Goal: Task Accomplishment & Management: Manage account settings

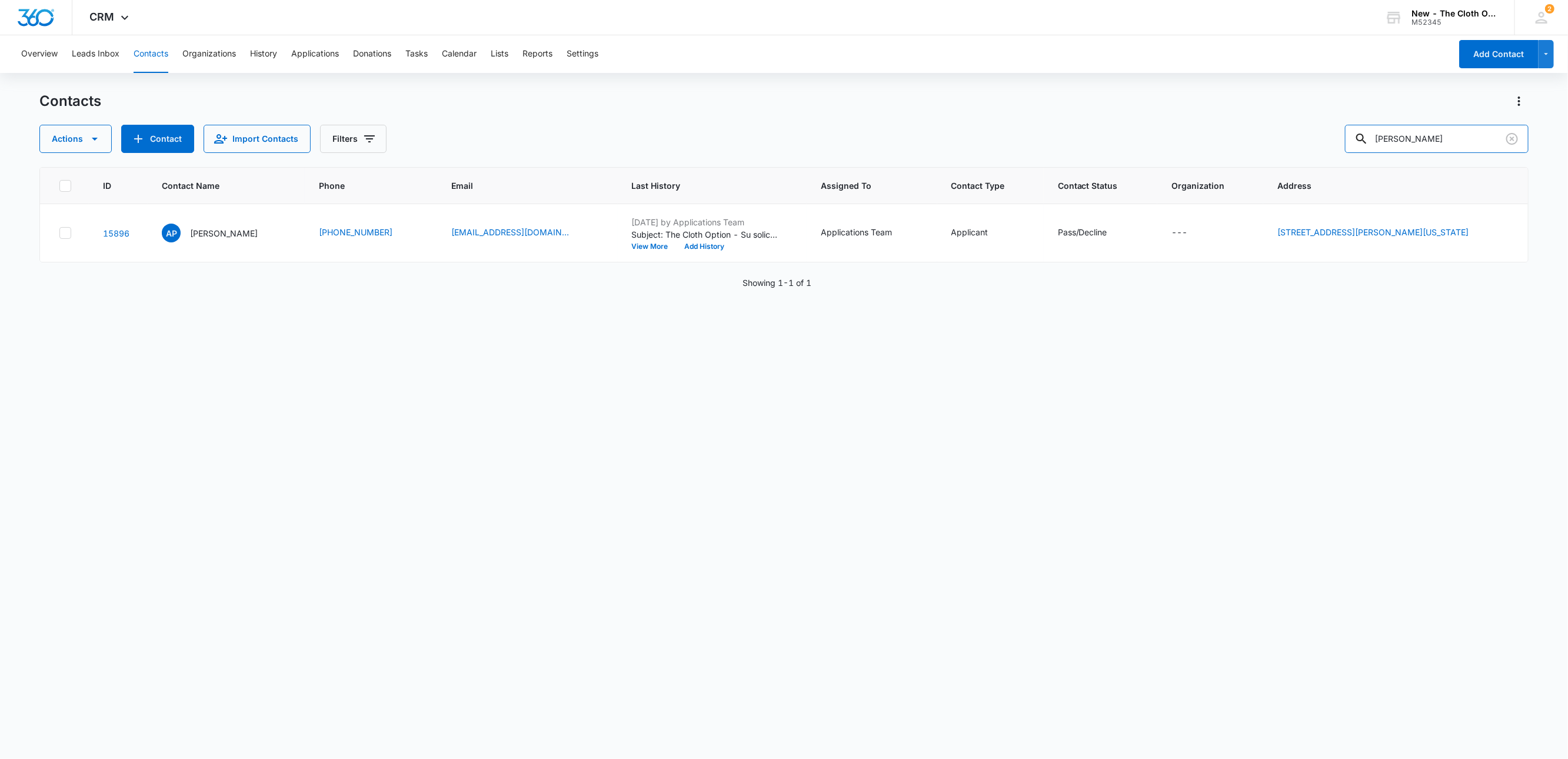
drag, startPoint x: 1424, startPoint y: 135, endPoint x: 1179, endPoint y: 122, distance: 245.3
click at [1179, 122] on div "Contacts Actions Contact Import Contacts Filters bustos" at bounding box center [784, 122] width 1490 height 61
paste input "gmeredith01@gmail.com"
type input "gmeredith01@gmail.com"
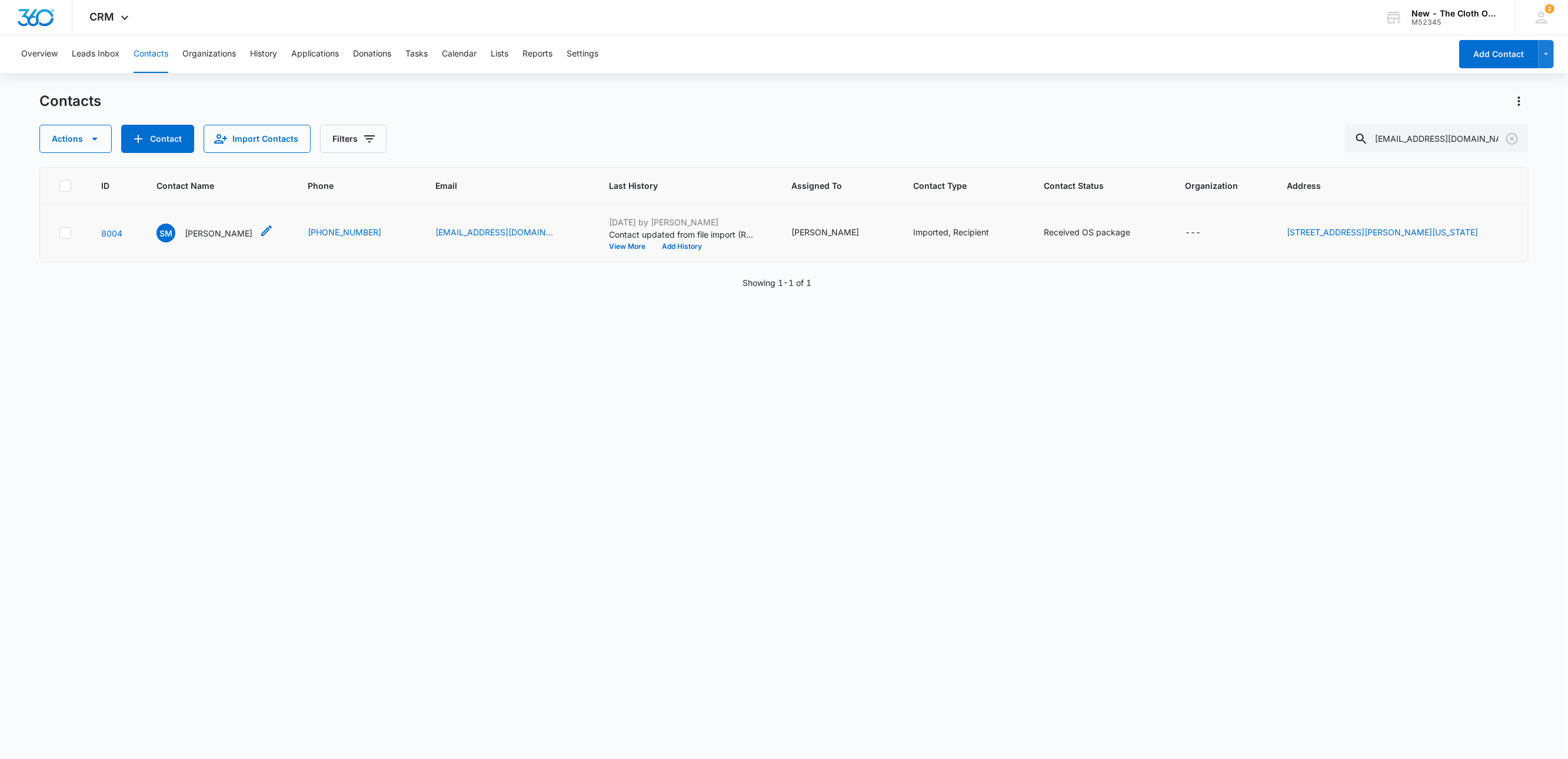
click at [195, 228] on p "Sarah Meredith" at bounding box center [218, 233] width 68 height 12
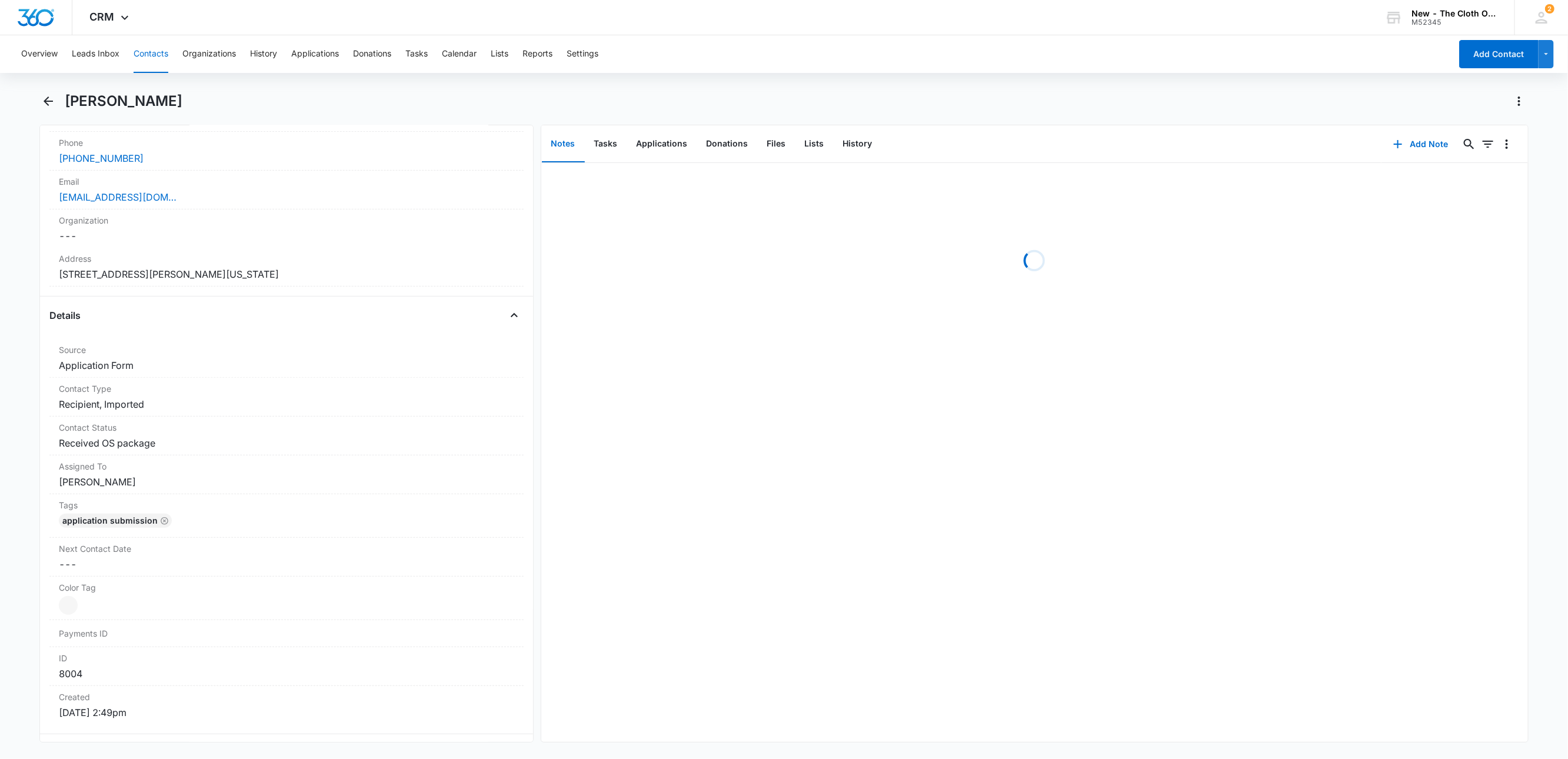
scroll to position [265, 0]
click at [1400, 145] on button "Add Note" at bounding box center [1420, 144] width 78 height 28
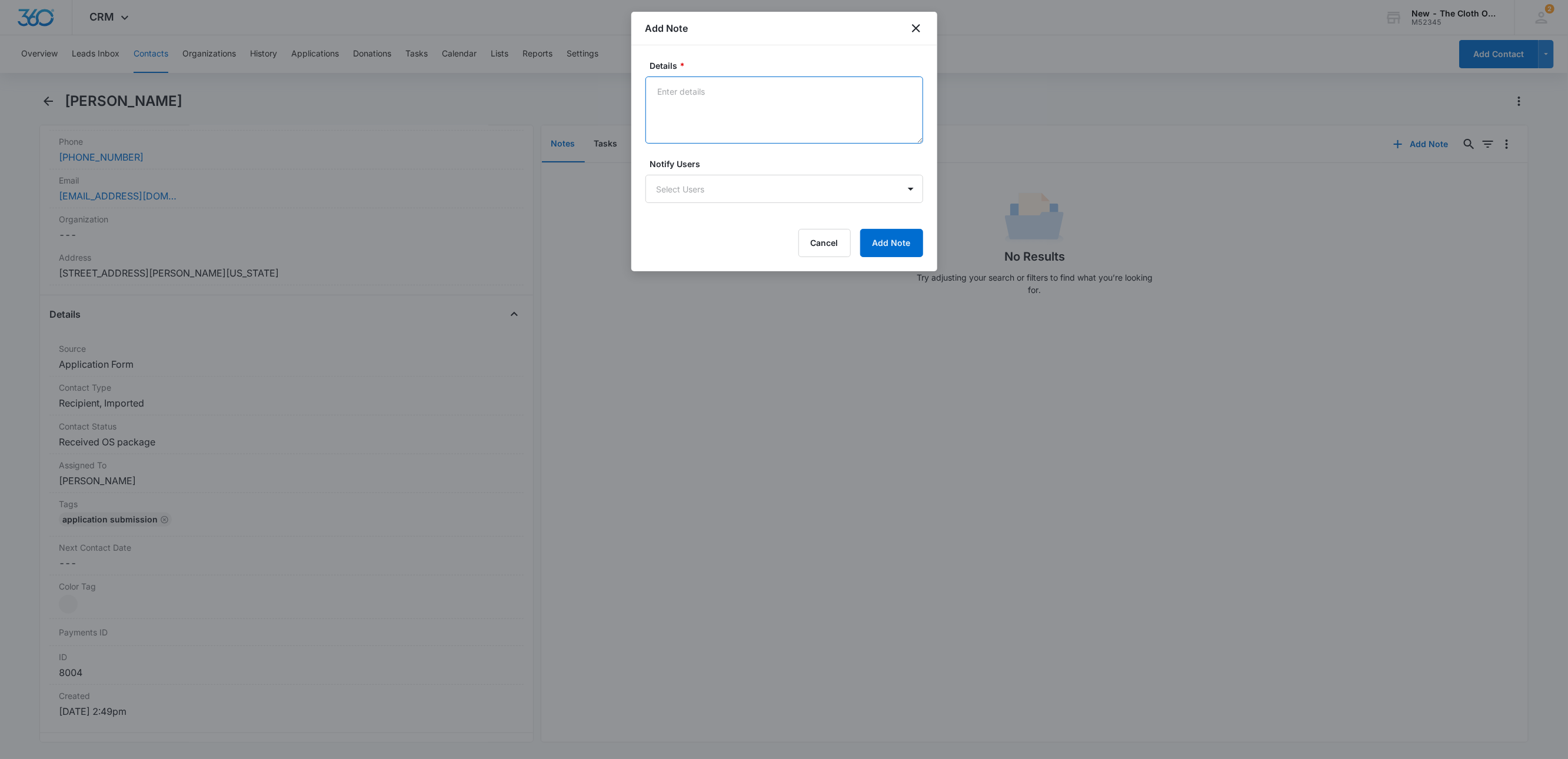
click at [771, 93] on textarea "Details *" at bounding box center [784, 109] width 278 height 67
click at [770, 93] on textarea "09/04/25 - OS loan repo'd by storage unit company." at bounding box center [784, 109] width 278 height 67
click at [904, 101] on textarea "09/04/25 - OS loan repo'd by storage unit company." at bounding box center [784, 109] width 278 height 67
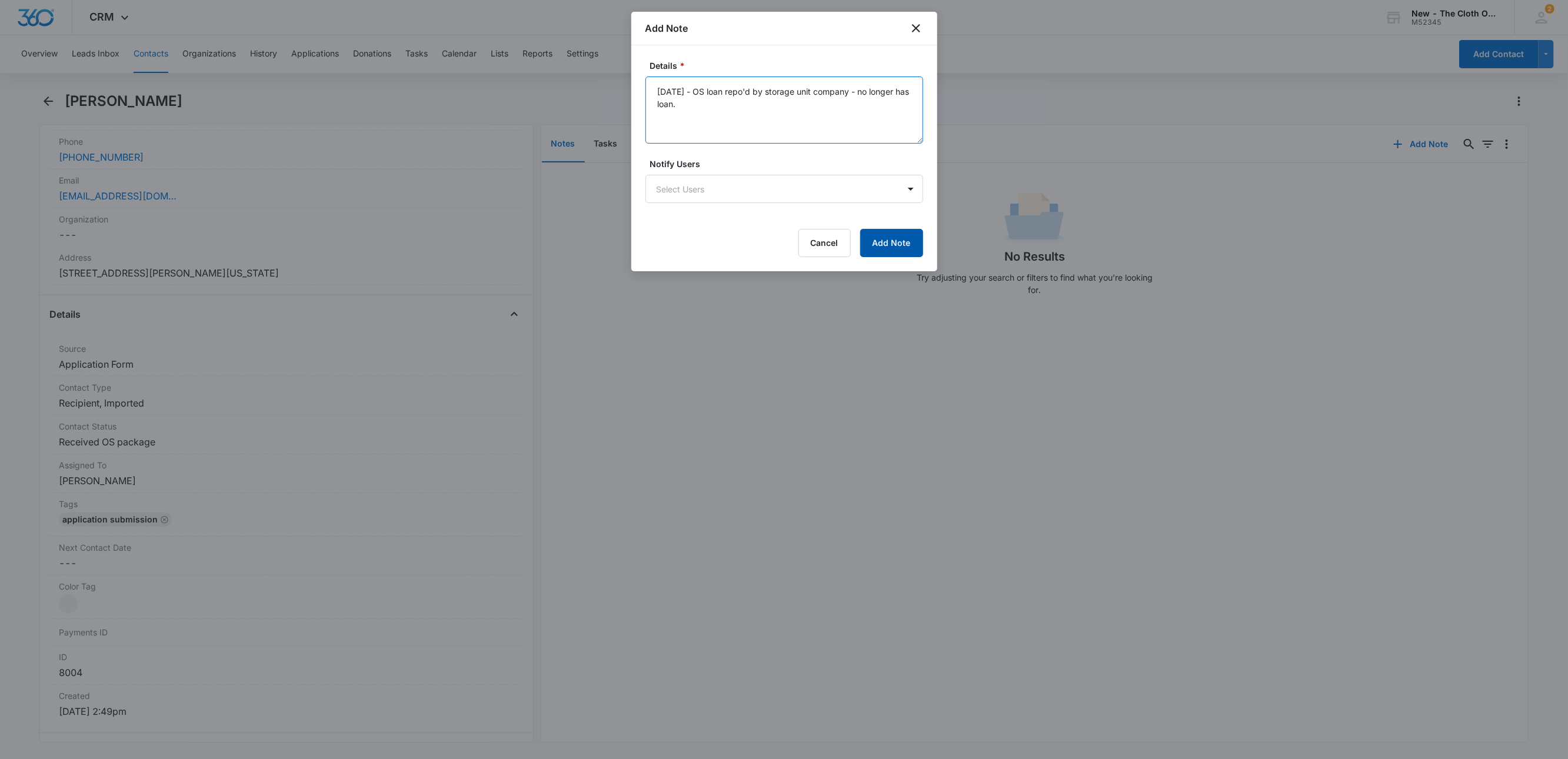
type textarea "09/04/25 - OS loan repo'd by storage unit company - no longer has loan."
click at [899, 250] on button "Add Note" at bounding box center [891, 243] width 63 height 28
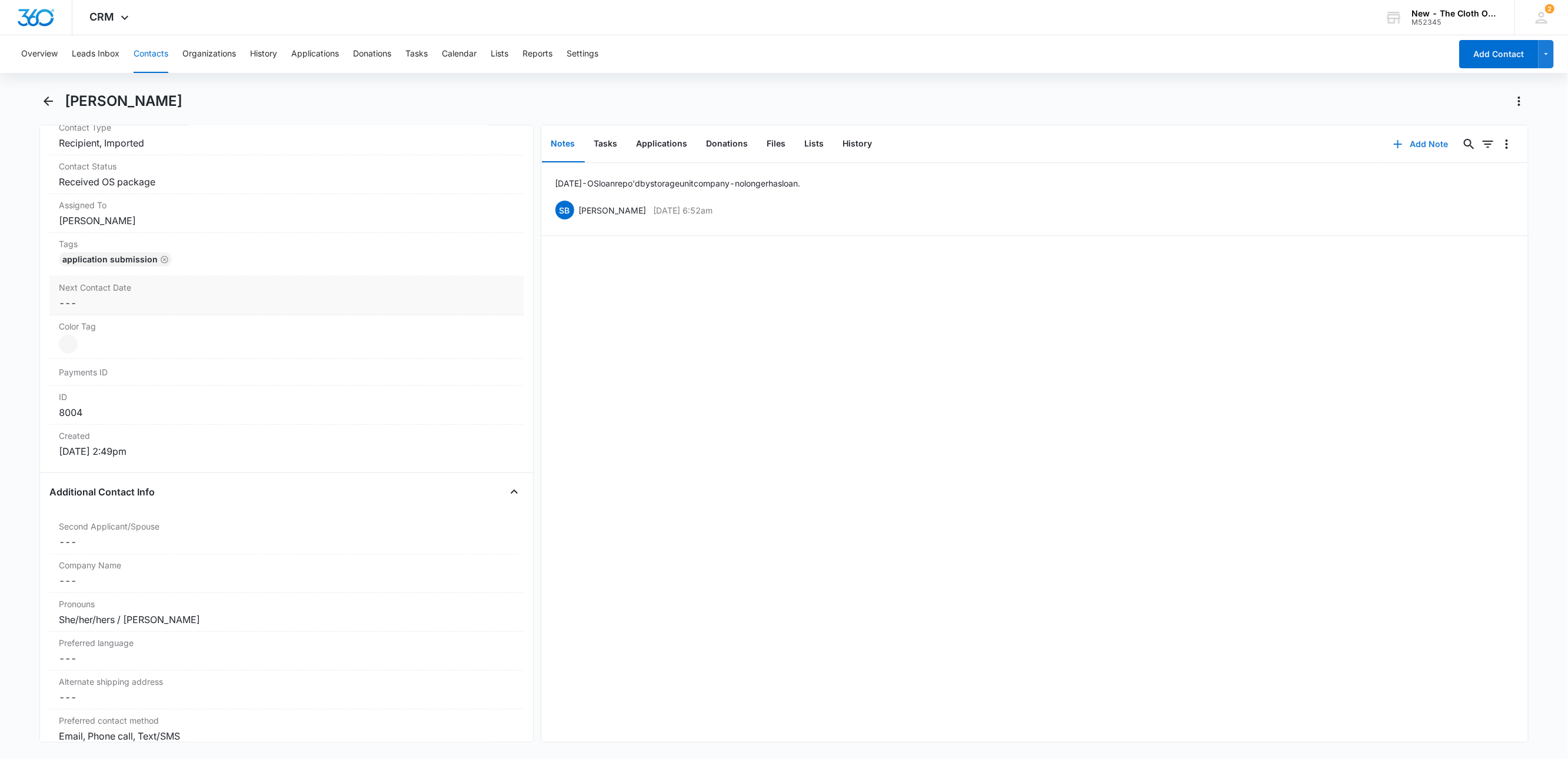
scroll to position [530, 0]
click at [172, 180] on dd "Cancel Save Changes Received OS package" at bounding box center [287, 177] width 456 height 14
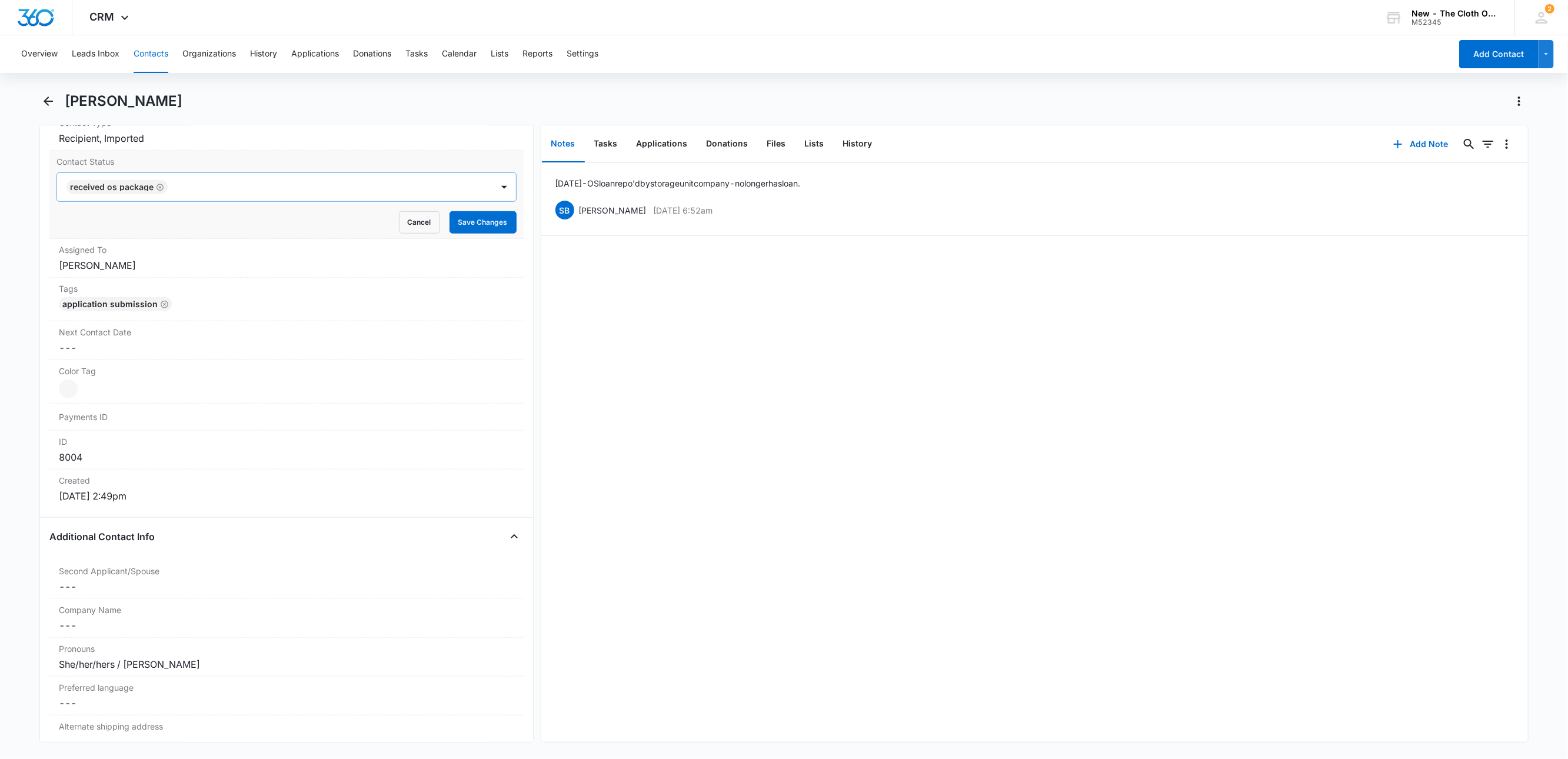
click at [161, 191] on icon "Remove Received OS package" at bounding box center [160, 186] width 8 height 8
type input "des"
click at [131, 235] on p "Diapers Lost/Destroyed" at bounding box center [116, 229] width 91 height 12
click at [299, 184] on div at bounding box center [328, 187] width 297 height 17
click at [470, 230] on button "Save Changes" at bounding box center [483, 222] width 67 height 23
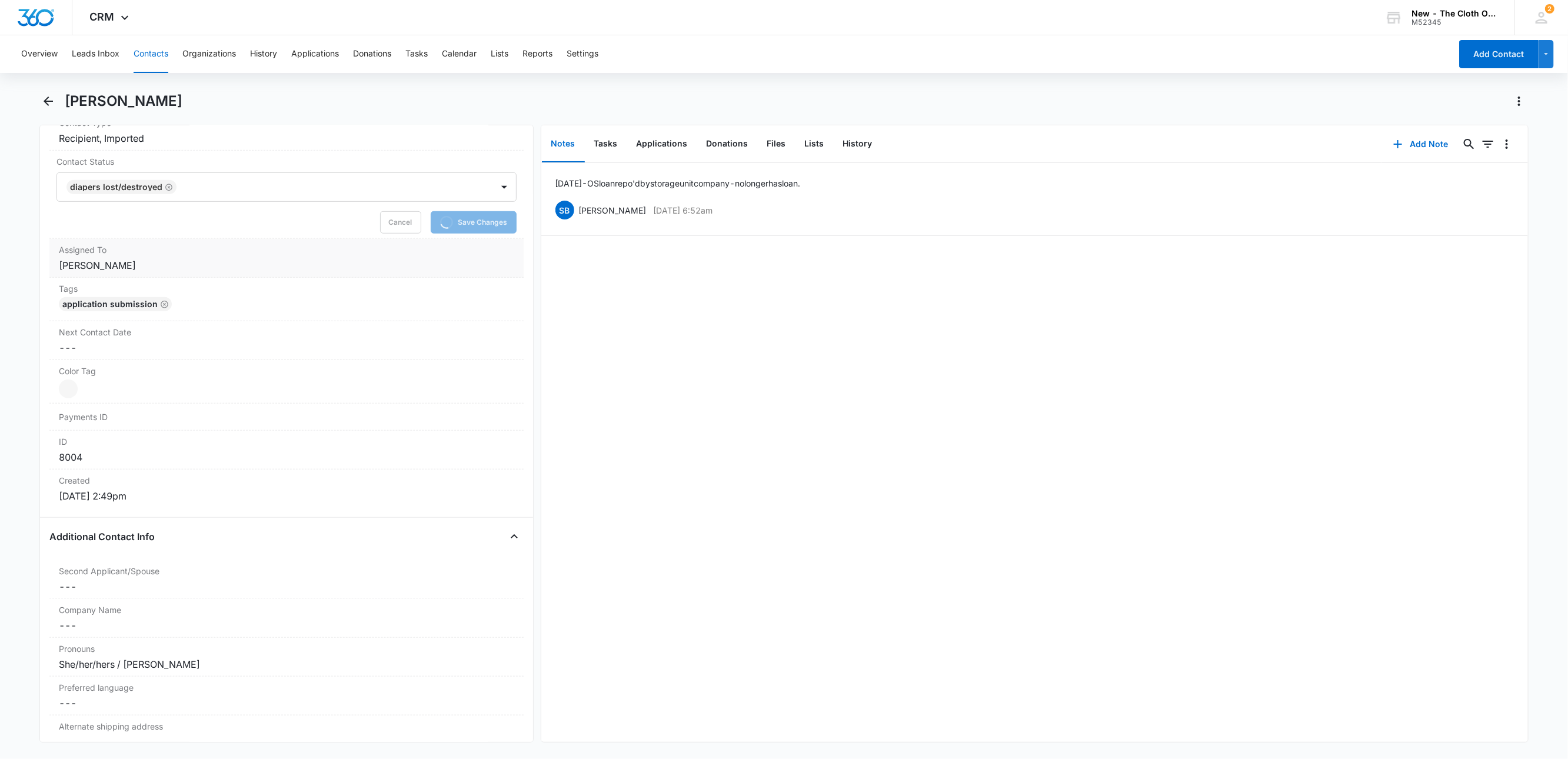
click at [110, 256] on label "Assigned To" at bounding box center [287, 250] width 456 height 12
click at [141, 272] on div "Cancel Save Changes" at bounding box center [286, 262] width 460 height 23
click at [140, 229] on icon "Remove Sandra Bildstein" at bounding box center [137, 226] width 8 height 8
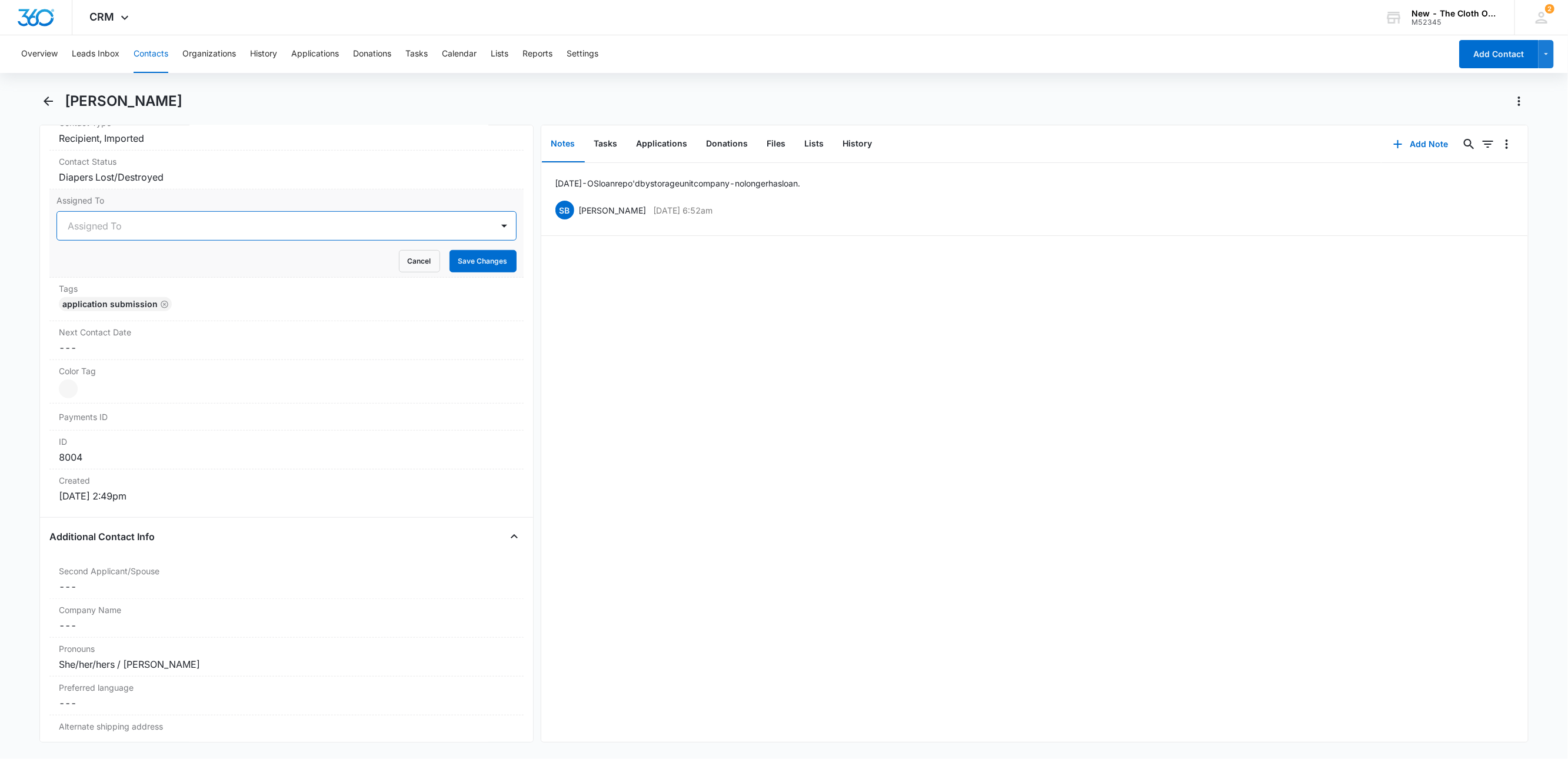
click at [140, 229] on div at bounding box center [272, 226] width 409 height 17
type input "fr"
click at [116, 274] on p "TCO Front Desk" at bounding box center [102, 267] width 62 height 12
click at [217, 234] on div at bounding box center [311, 226] width 332 height 17
click at [460, 266] on button "Save Changes" at bounding box center [483, 262] width 67 height 23
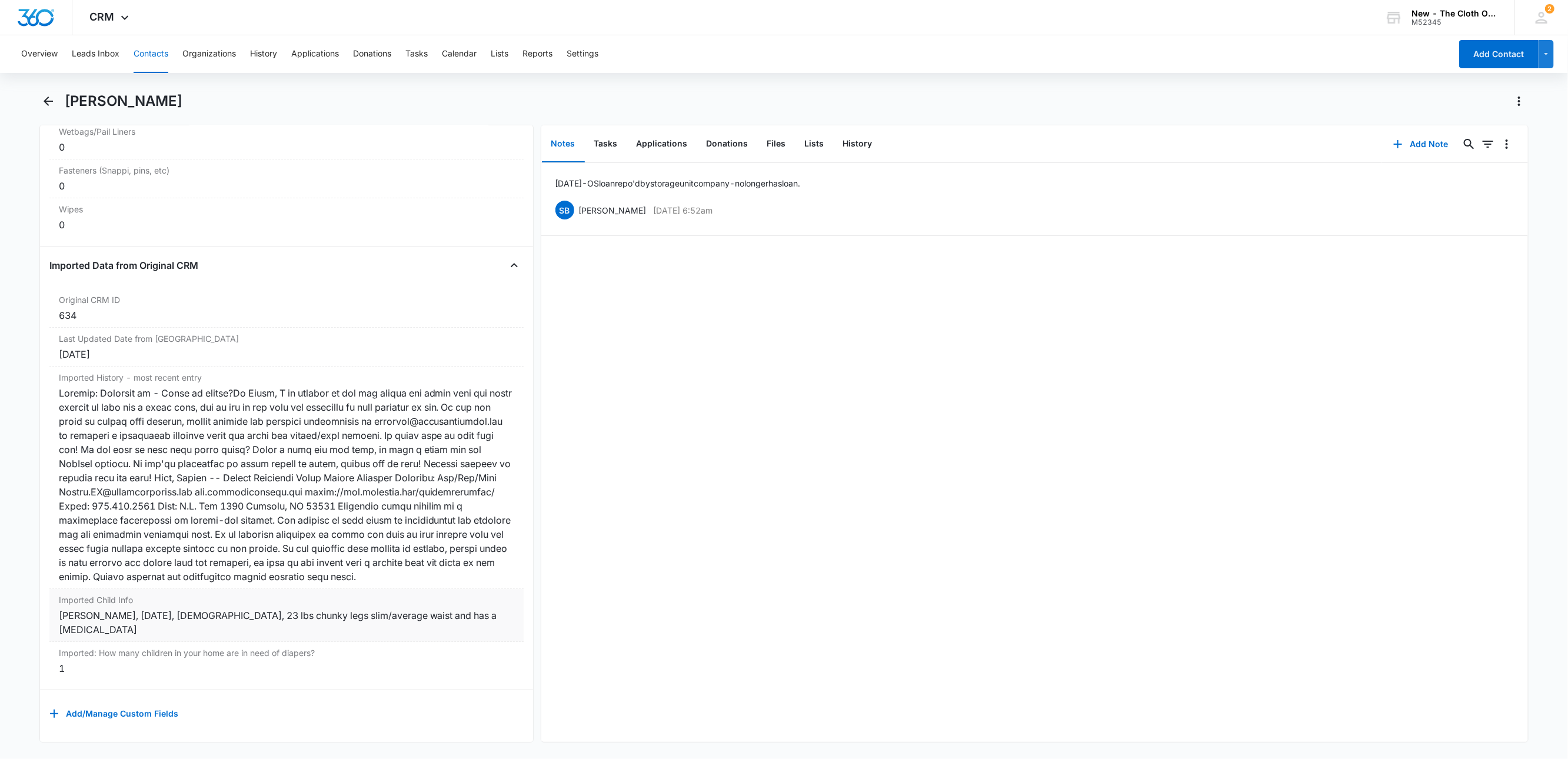
scroll to position [3317, 0]
drag, startPoint x: 497, startPoint y: 615, endPoint x: 39, endPoint y: 619, distance: 458.0
click at [40, 619] on div "Remove SM Sarah Meredith Contact Info Name Cancel Save Changes Sarah Meredith P…" at bounding box center [286, 434] width 494 height 618
copy div "Noah Meredith, 05/22/2018, Male, 23 lbs chunky legs slim/average waist and has …"
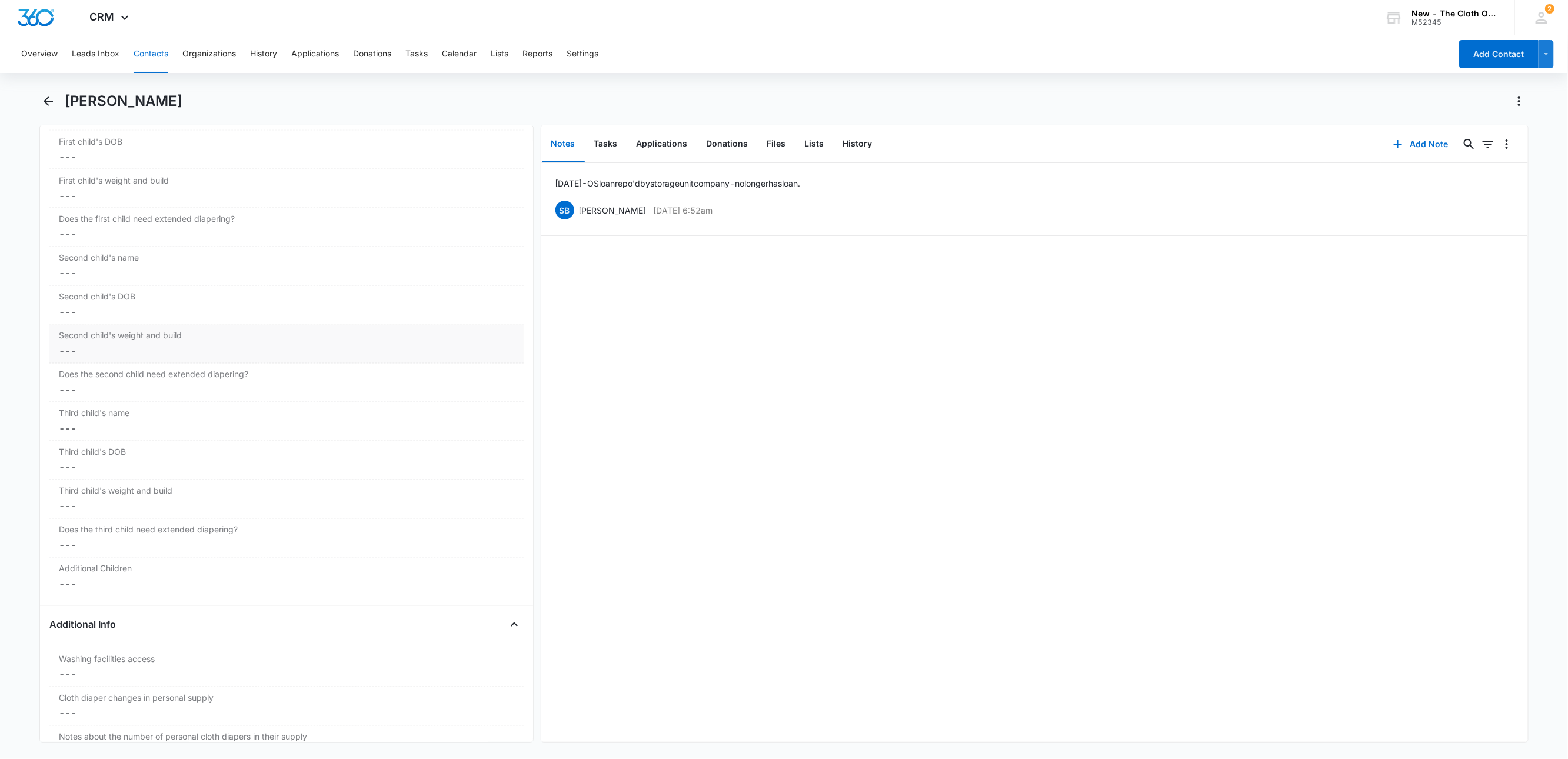
scroll to position [1374, 0]
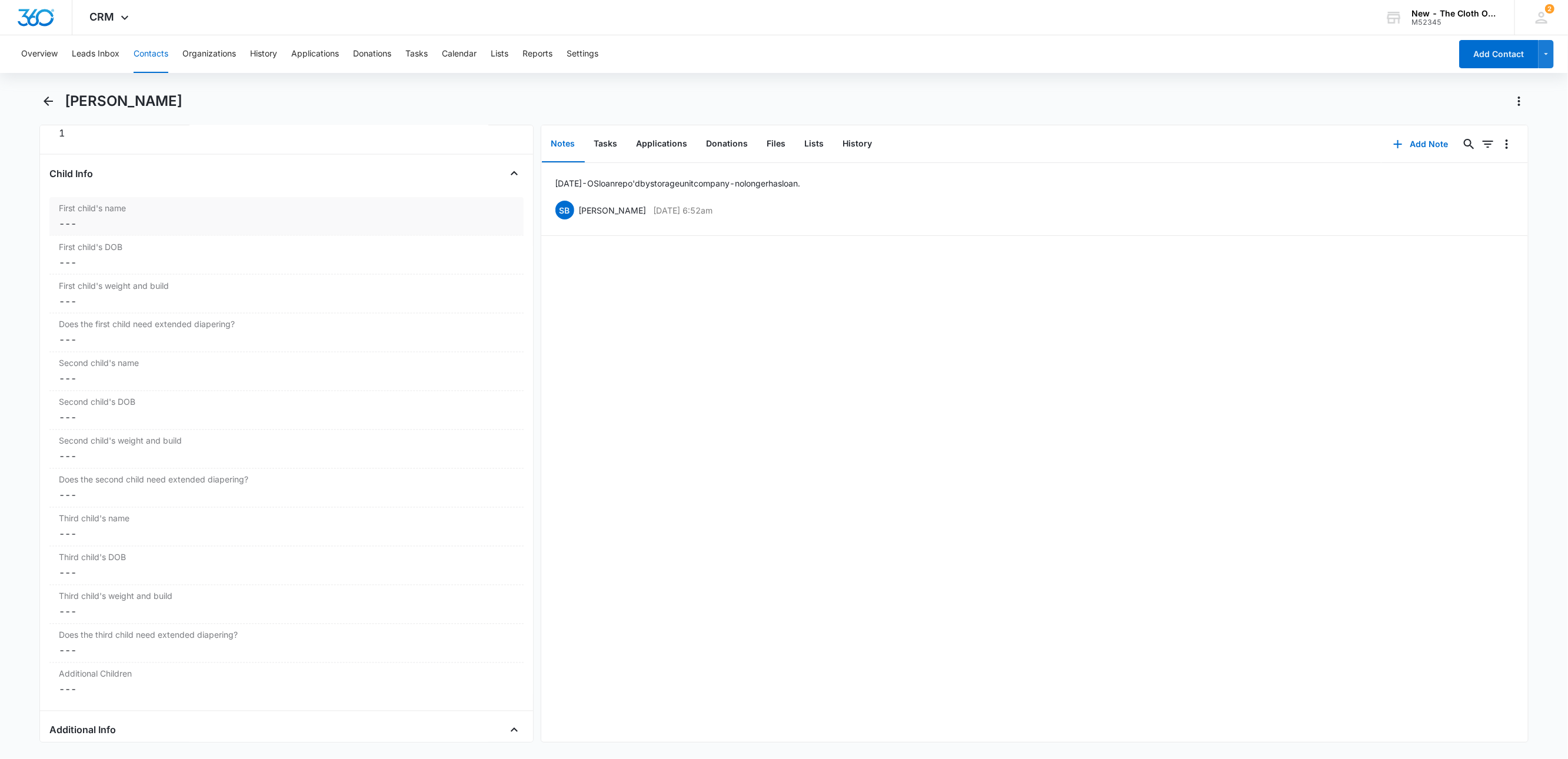
click at [96, 227] on dd "Cancel Save Changes ---" at bounding box center [287, 223] width 456 height 14
click at [98, 240] on input "First child's name" at bounding box center [286, 234] width 460 height 28
paste input "Noah Meredith, 05/22/2018, Male, 23 lbs chunky legs slim/average waist and has …"
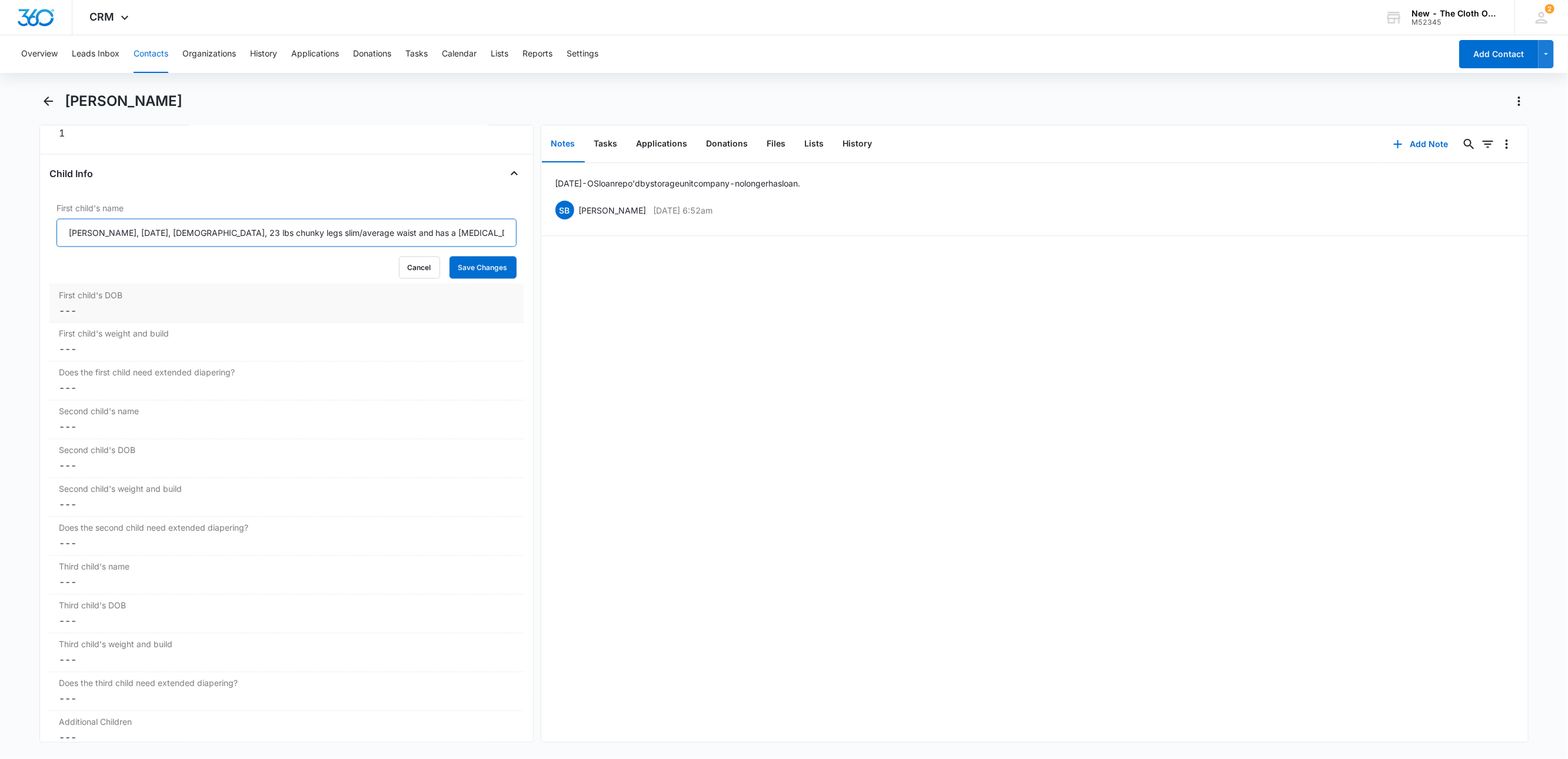
type input "Noah Meredith, 05/22/2018, Male, 23 lbs chunky legs slim/average waist and has …"
click at [88, 316] on dd "Cancel Save Changes ---" at bounding box center [287, 311] width 456 height 14
click at [88, 326] on input at bounding box center [107, 320] width 87 height 13
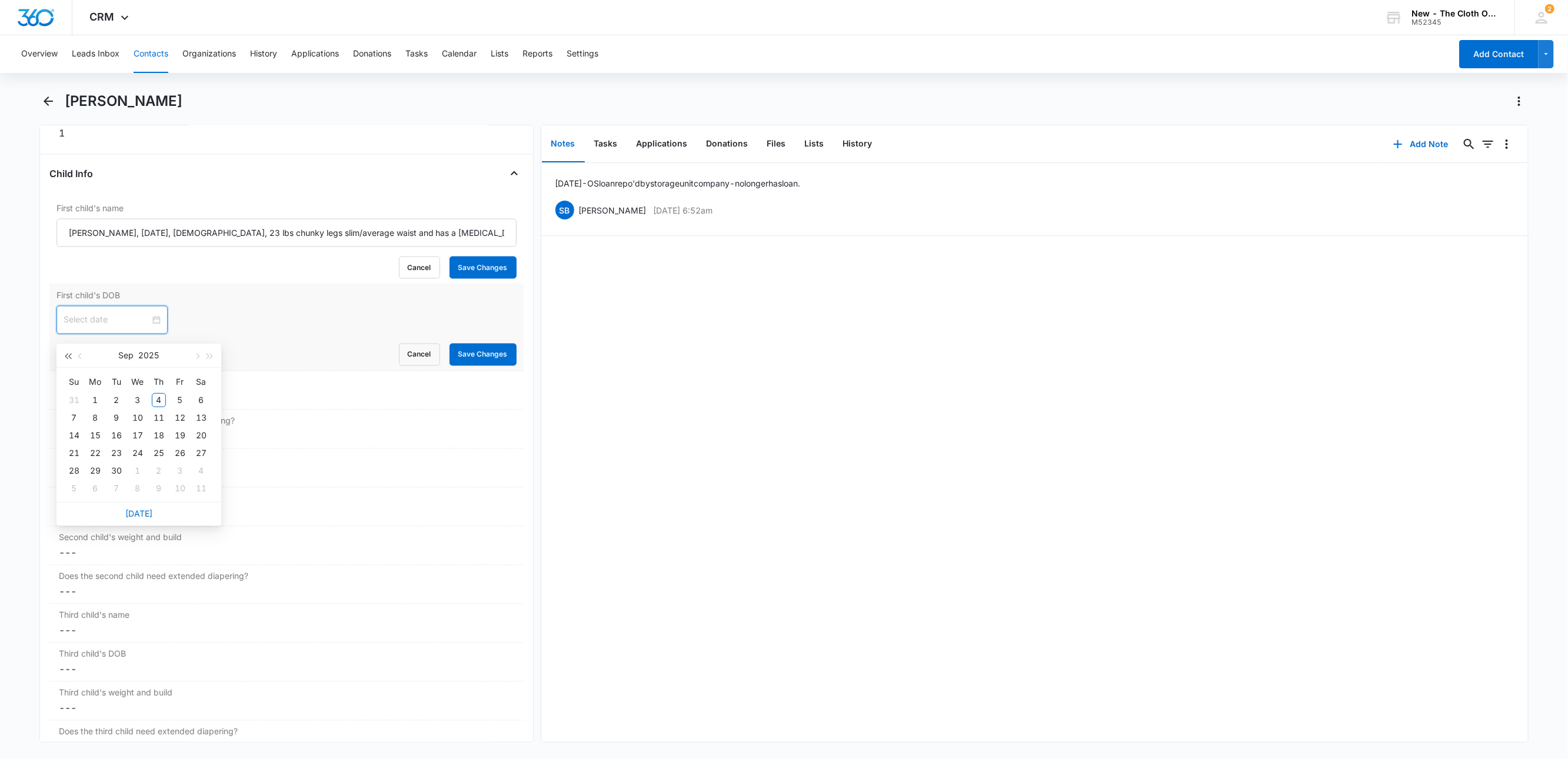
click at [67, 361] on button "button" at bounding box center [68, 355] width 13 height 24
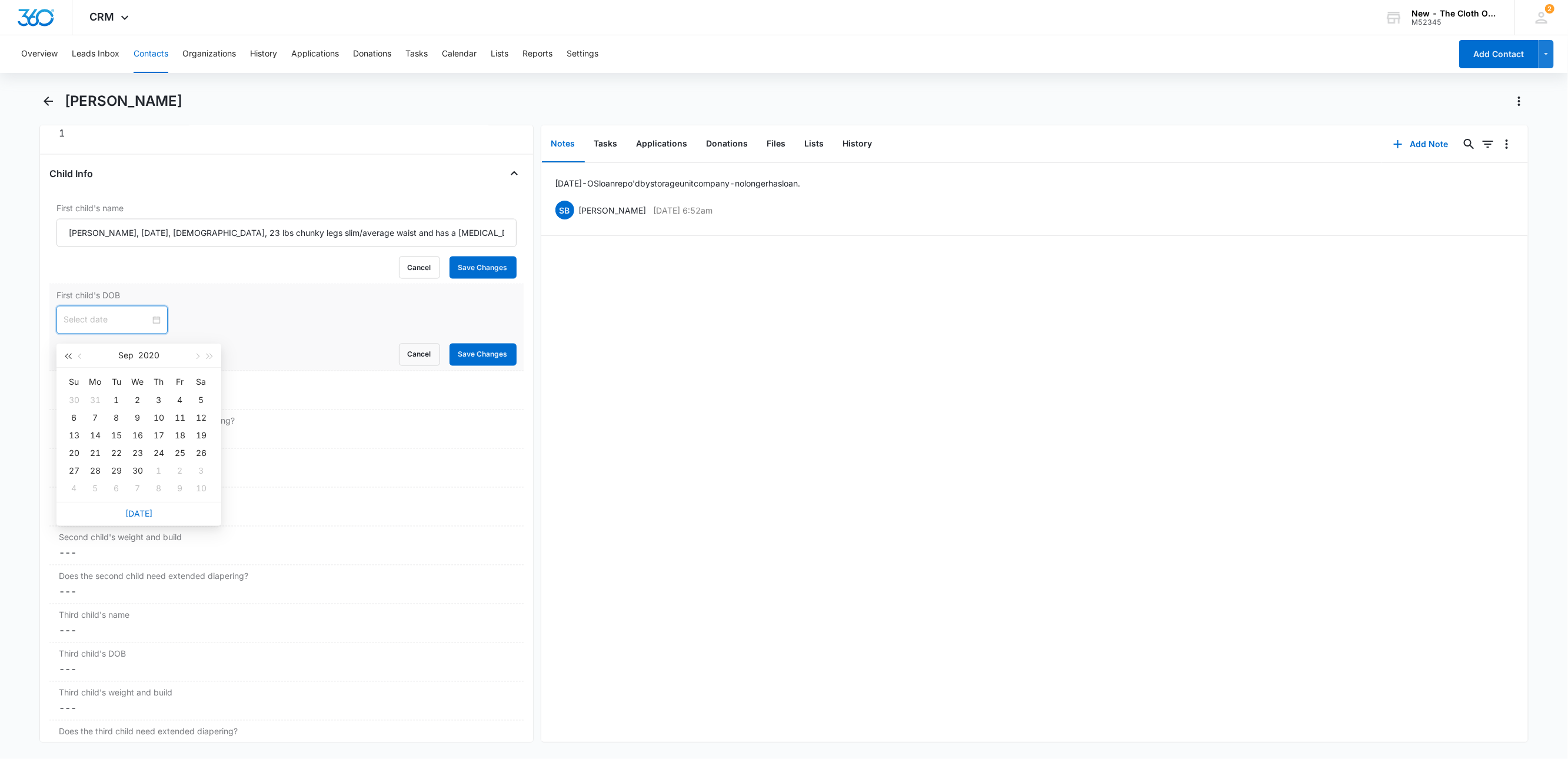
click at [67, 361] on button "button" at bounding box center [68, 355] width 13 height 24
click at [78, 363] on button "button" at bounding box center [81, 355] width 13 height 24
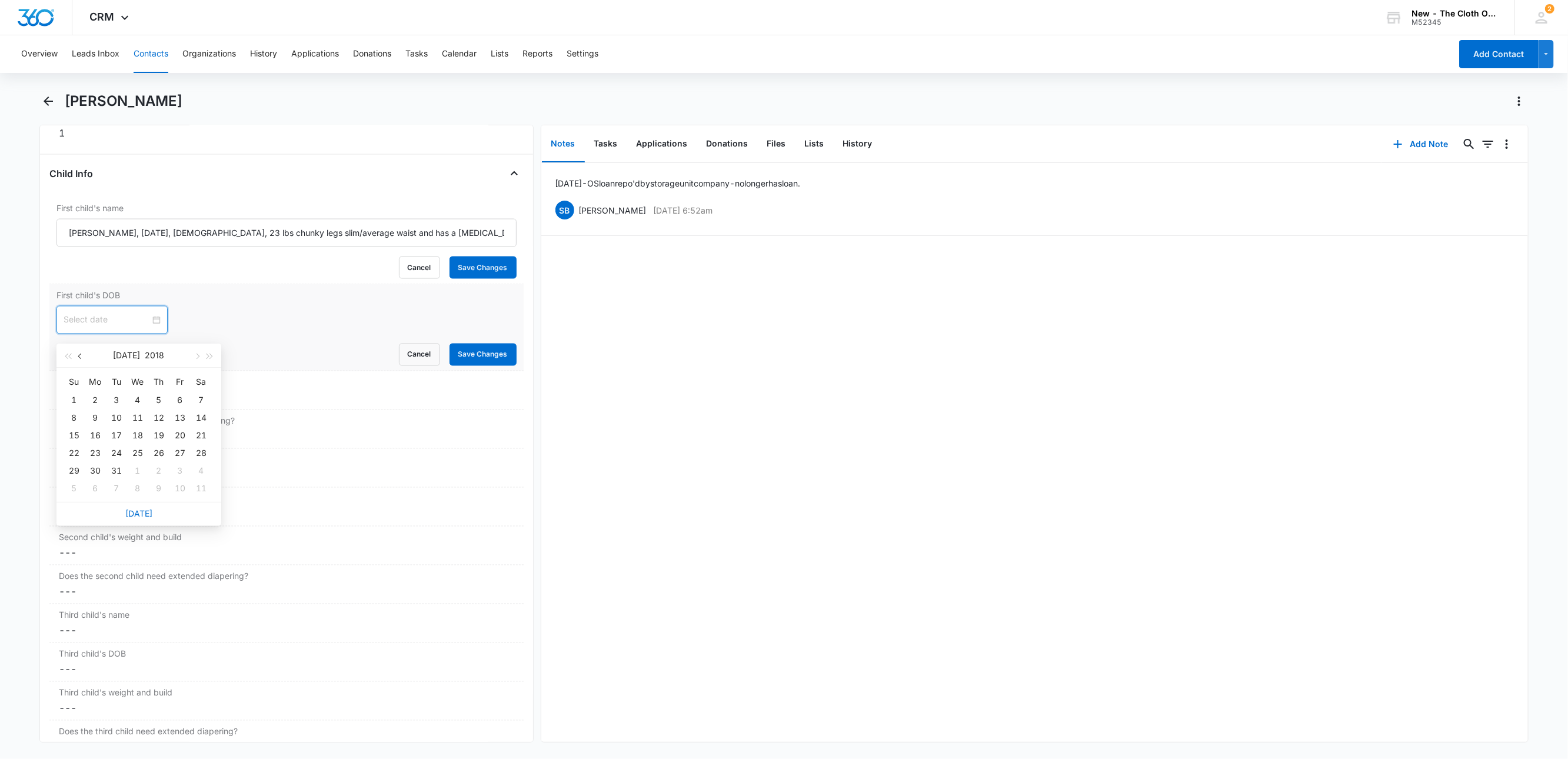
click at [78, 363] on button "button" at bounding box center [81, 355] width 13 height 24
type input "May 22, 2018"
click at [110, 456] on div "22" at bounding box center [116, 453] width 14 height 14
click at [85, 405] on dd "Cancel Save Changes ---" at bounding box center [287, 397] width 456 height 14
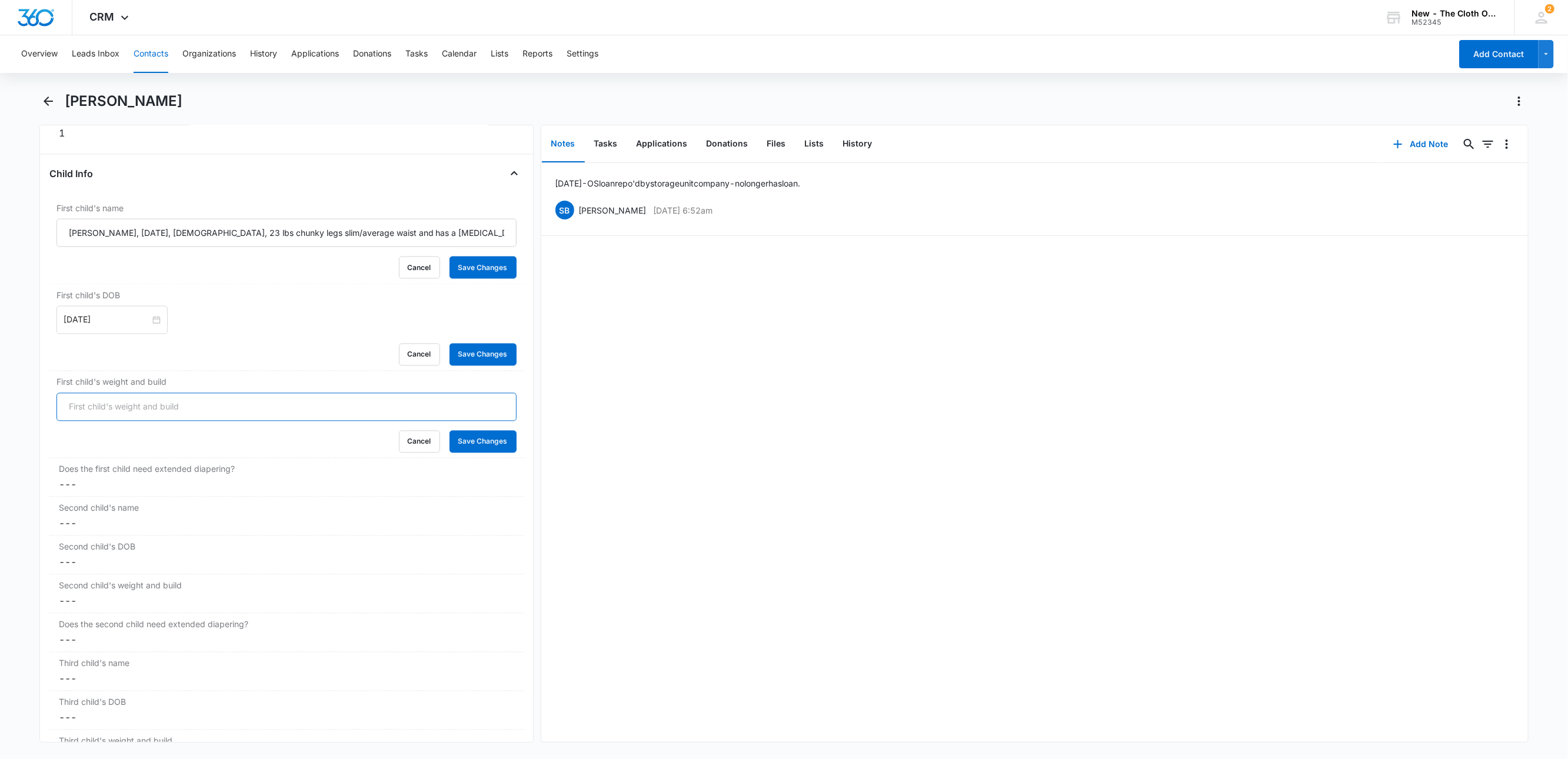
click at [87, 417] on input "First child's weight and build" at bounding box center [286, 408] width 460 height 28
type input "23 lb"
drag, startPoint x: 367, startPoint y: 239, endPoint x: 126, endPoint y: 240, distance: 241.0
click at [126, 240] on input "Noah Meredith, 05/22/2018, Male, 23 lbs chunky legs slim/average waist and has …" at bounding box center [286, 234] width 460 height 28
type input "Noah Meredith, has a feeding tube"
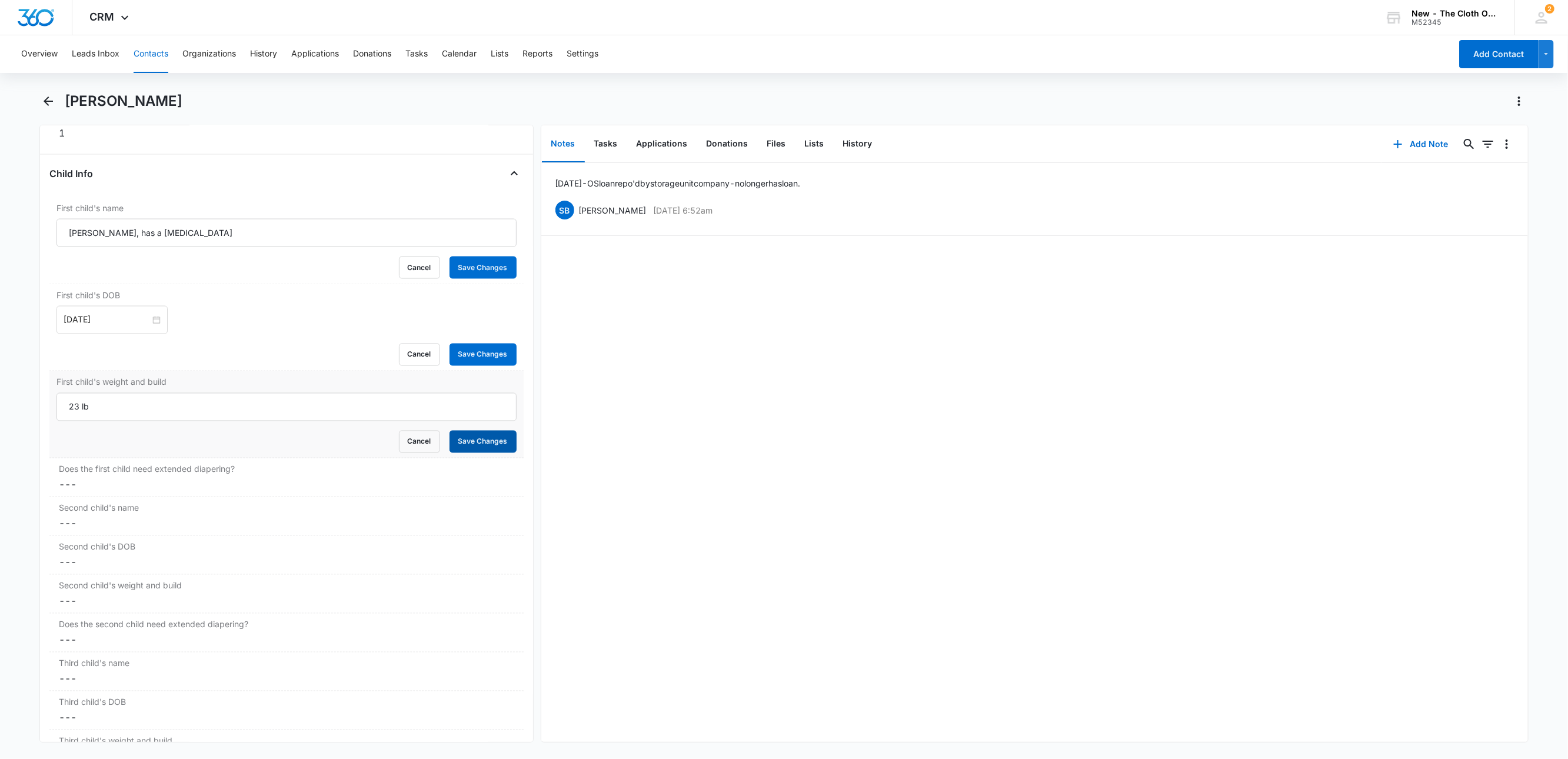
click at [472, 444] on button "Save Changes" at bounding box center [483, 443] width 67 height 23
drag, startPoint x: 472, startPoint y: 361, endPoint x: 472, endPoint y: 342, distance: 19.0
click at [472, 361] on button "Save Changes" at bounding box center [483, 355] width 67 height 23
click at [473, 274] on button "Save Changes" at bounding box center [483, 268] width 67 height 23
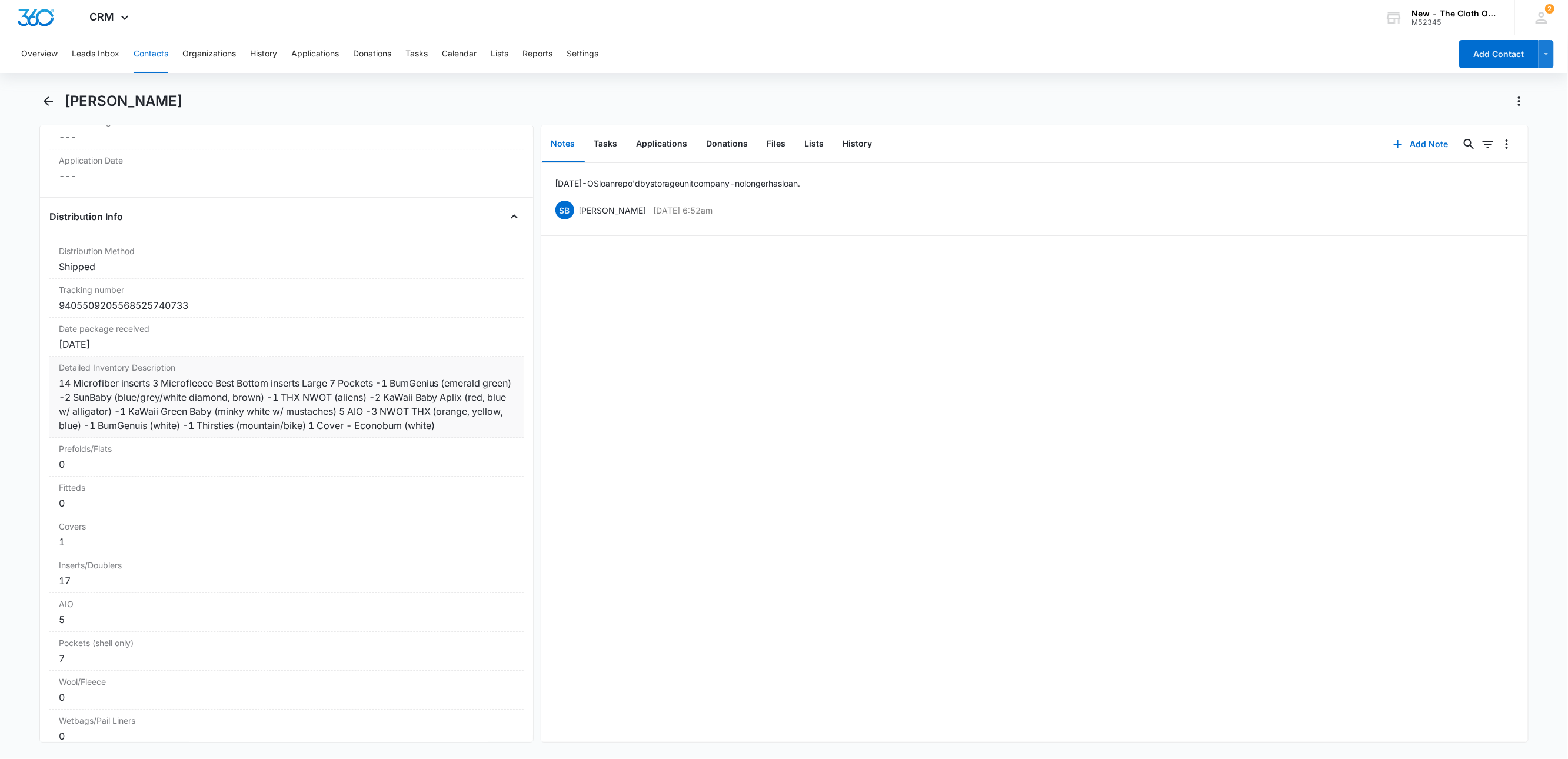
scroll to position [2737, 0]
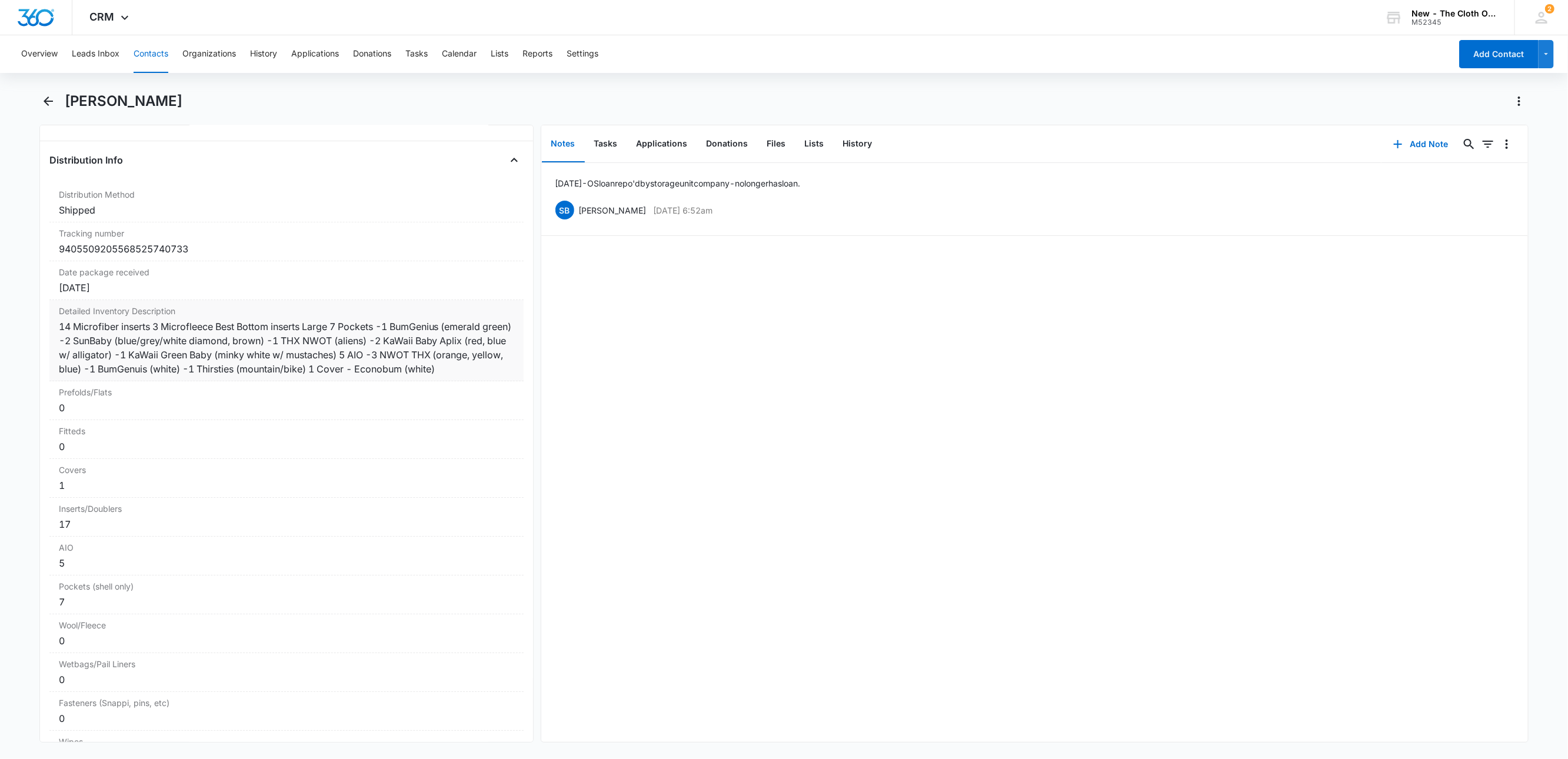
click at [64, 347] on div "14 Microfiber inserts 3 Microfleece Best Bottom inserts Large 7 Pockets -1 BumG…" at bounding box center [287, 347] width 456 height 57
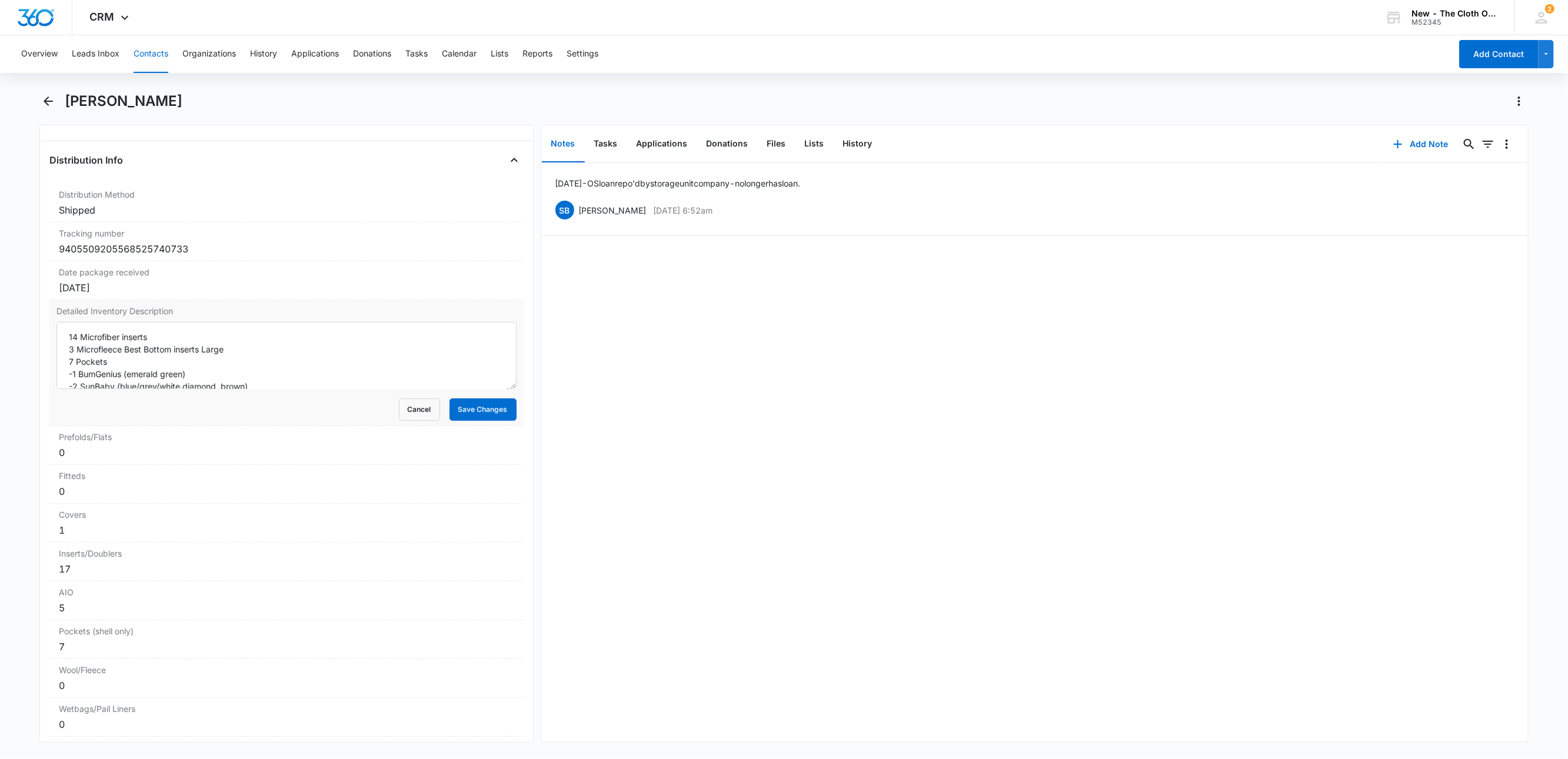
click at [55, 347] on div "Detailed Inventory Description 14 Microfiber inserts 3 Microfleece Best Bottom …" at bounding box center [287, 363] width 474 height 126
click at [59, 347] on textarea "14 Microfiber inserts 3 Microfleece Best Bottom inserts Large 7 Pockets -1 BumG…" at bounding box center [286, 355] width 460 height 67
type textarea "[09/04/25 - INFORMED NO LONGER HAS LOAN D/T STORAGE UNIT COMPANY AUCTIONING OFF…"
click at [488, 419] on button "Save Changes" at bounding box center [483, 410] width 67 height 23
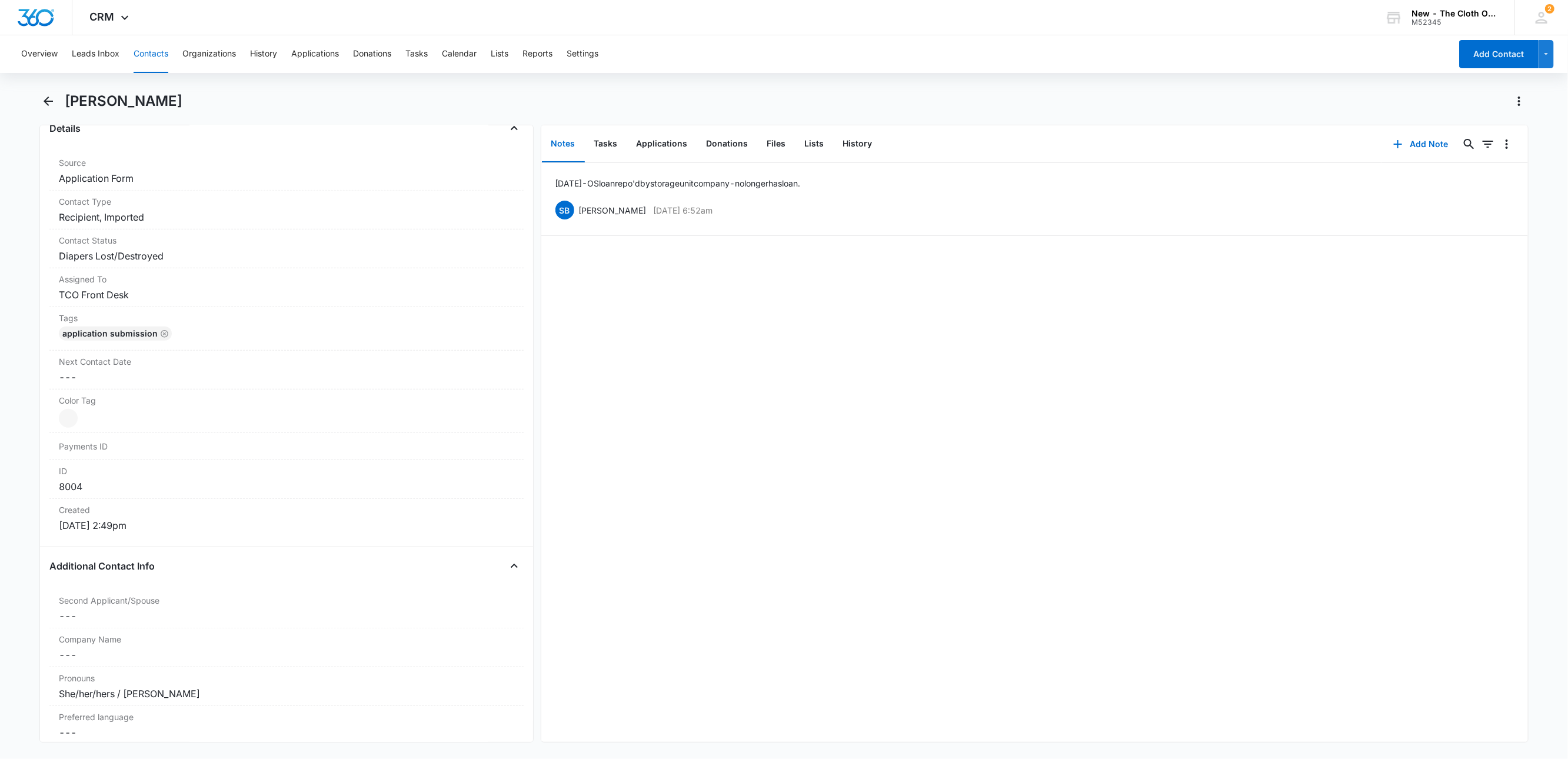
scroll to position [177, 0]
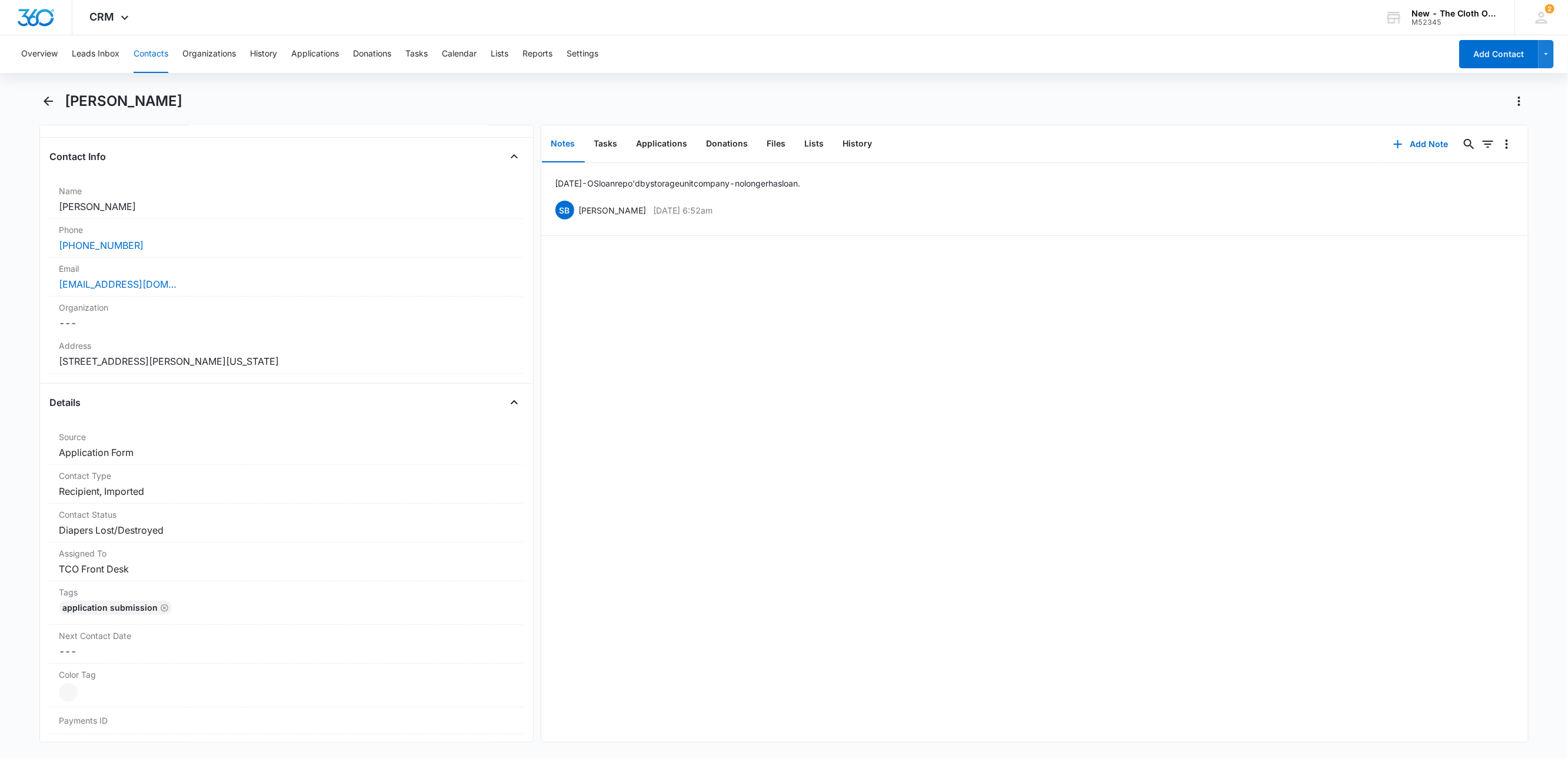
click at [153, 51] on button "Contacts" at bounding box center [151, 55] width 35 height 38
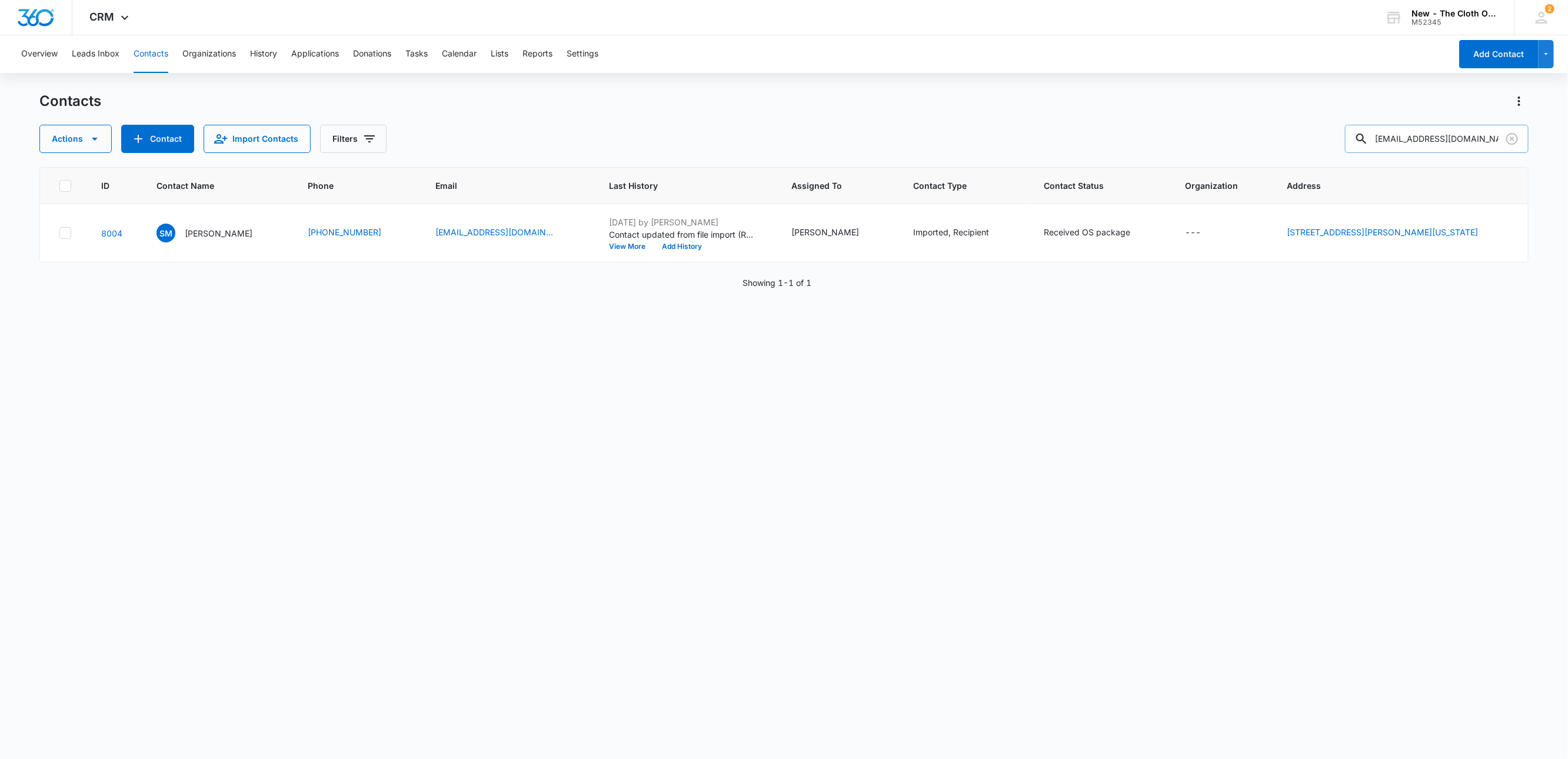
click at [1416, 133] on input "gmeredith01@gmail.com" at bounding box center [1436, 139] width 184 height 28
click at [1414, 133] on input "gmeredith01@gmail.com" at bounding box center [1436, 139] width 184 height 28
paste input "hauad97@gmail.com"
type input "hauad97@gmail.com"
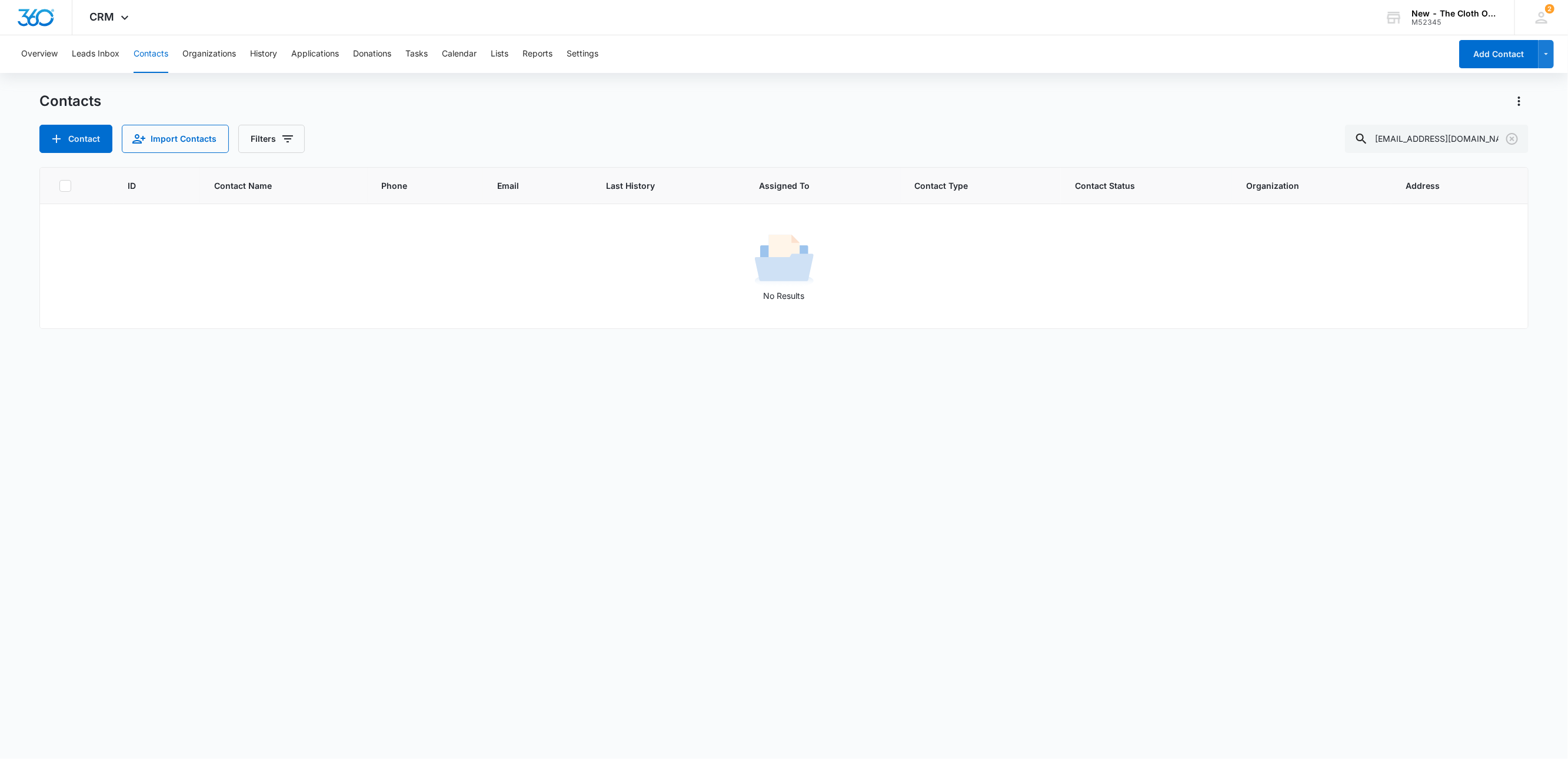
click at [432, 56] on div "Overview Leads Inbox Contacts Organizations History Applications Donations Task…" at bounding box center [732, 55] width 1436 height 38
click at [431, 54] on div "Overview Leads Inbox Contacts Organizations History Applications Donations Task…" at bounding box center [732, 55] width 1436 height 38
click at [418, 52] on button "Tasks" at bounding box center [417, 55] width 23 height 38
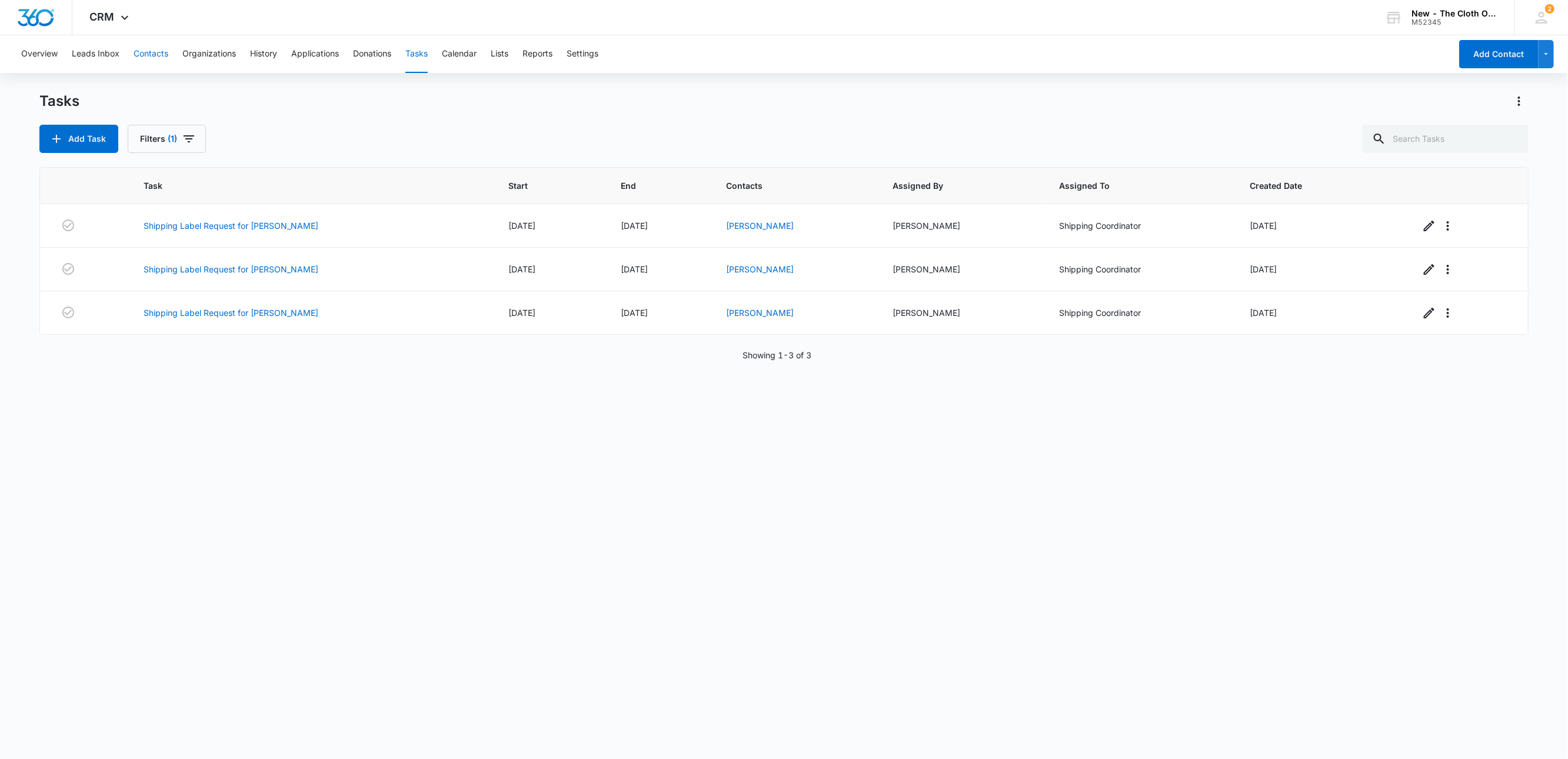
click at [152, 57] on button "Contacts" at bounding box center [151, 55] width 35 height 38
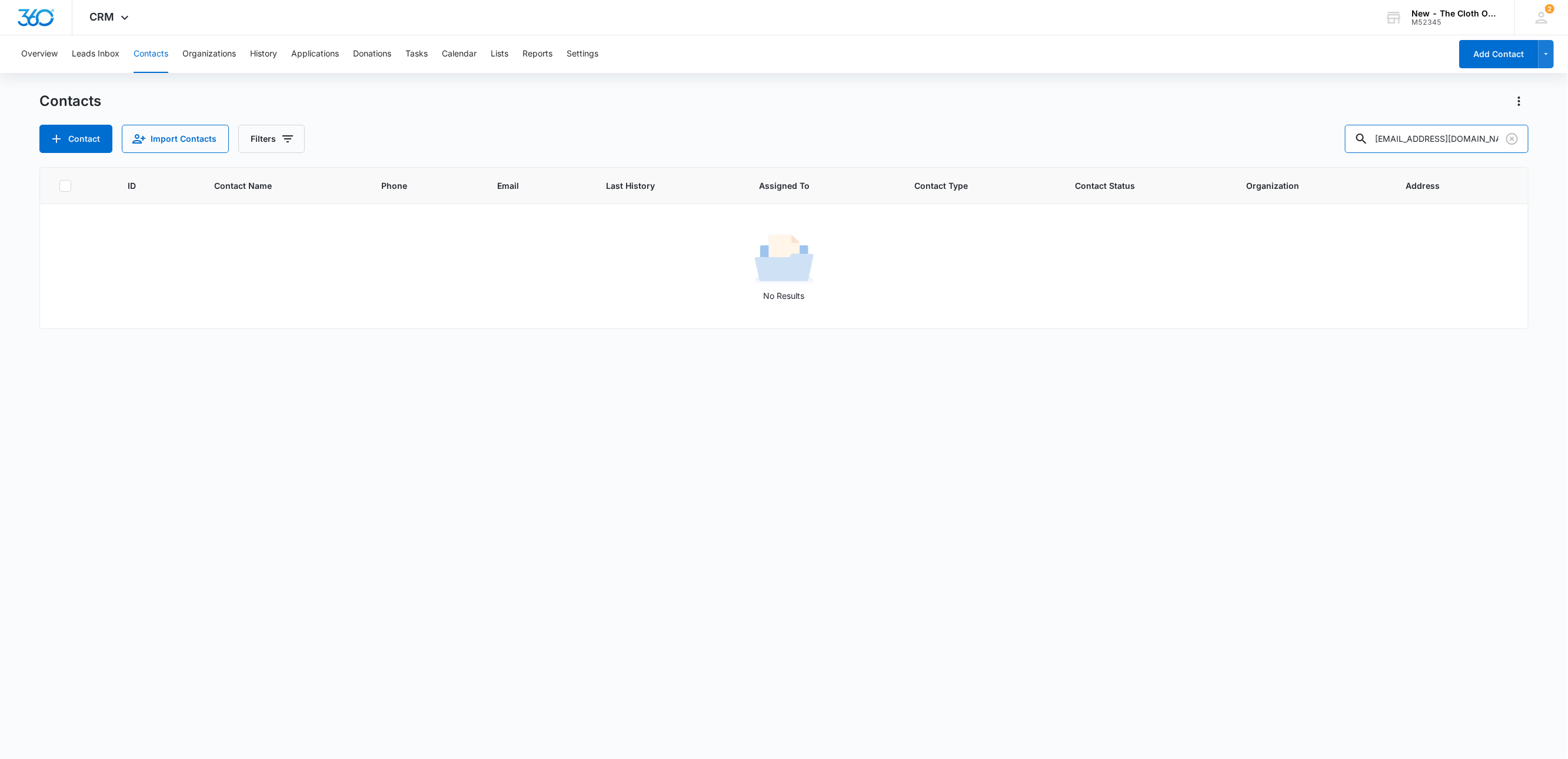
drag, startPoint x: 1488, startPoint y: 135, endPoint x: 1073, endPoint y: 152, distance: 415.3
click at [1076, 149] on div "Contact Import Contacts Filters hauad97@gmail.com" at bounding box center [784, 139] width 1490 height 28
paste input "rpeet@hotmail.com"
type input "[EMAIL_ADDRESS][DOMAIN_NAME]"
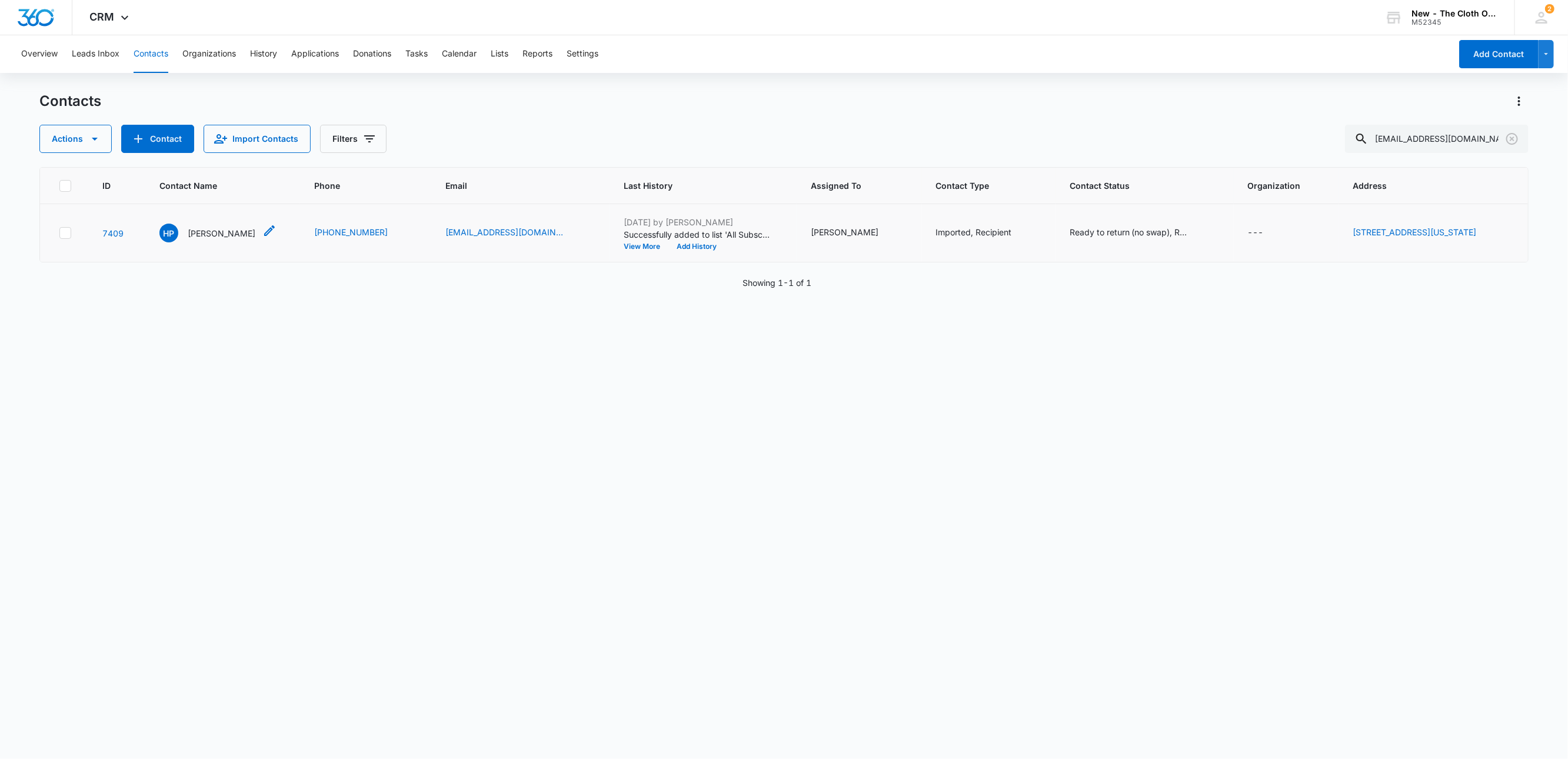
click at [206, 230] on p "Hope Peet" at bounding box center [221, 233] width 68 height 12
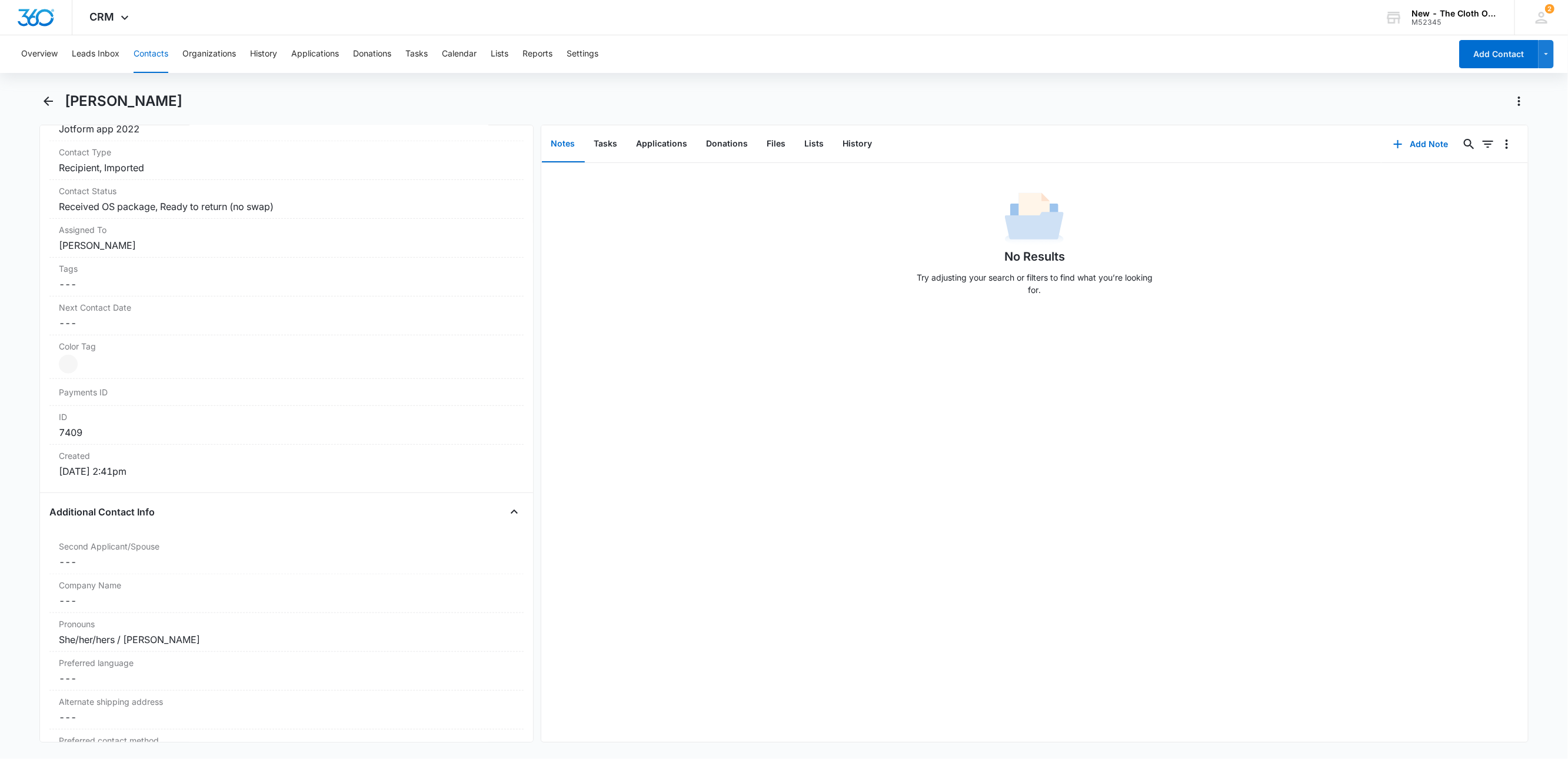
scroll to position [530, 0]
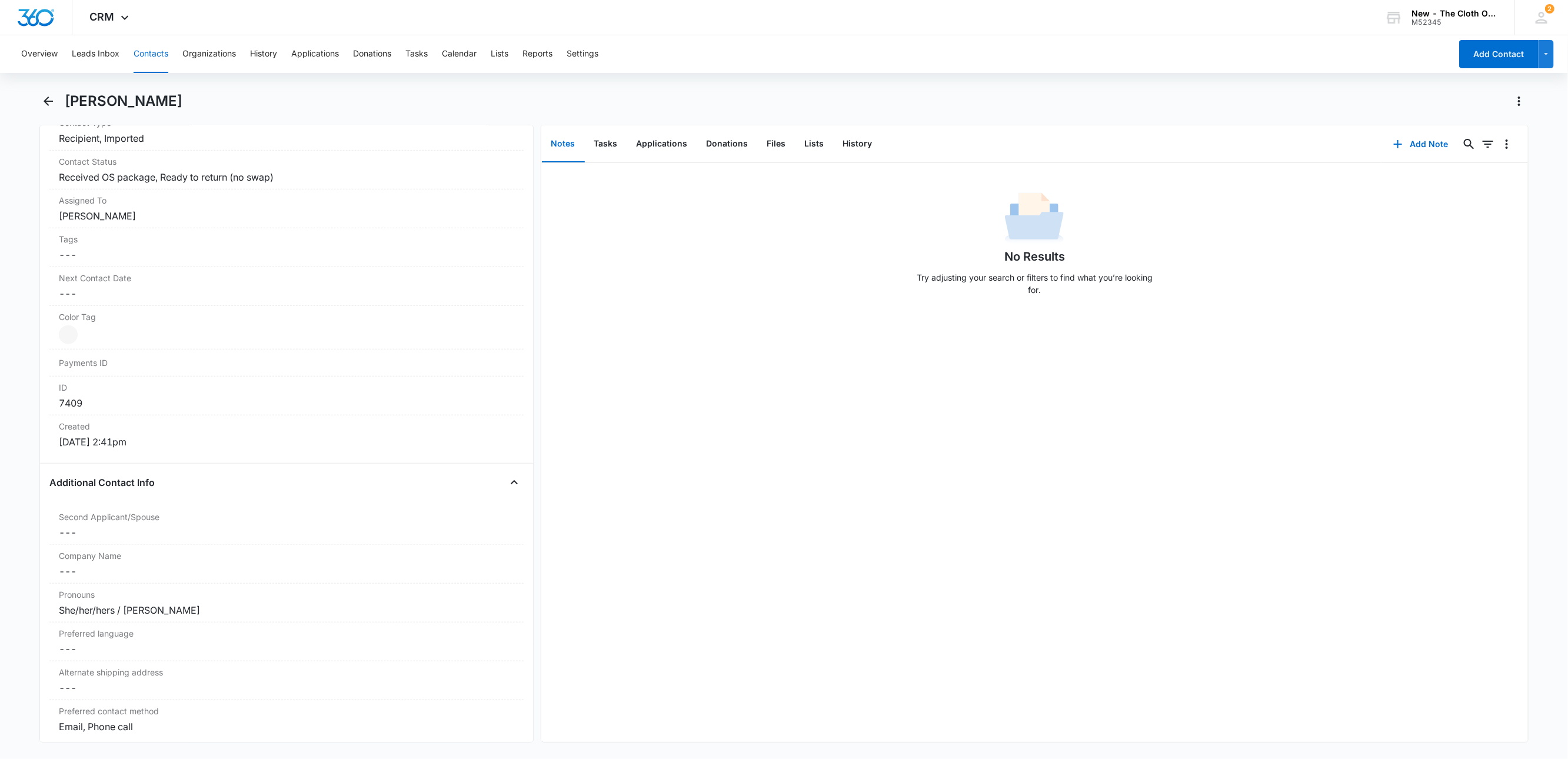
click at [431, 46] on div "Overview Leads Inbox Contacts Organizations History Applications Donations Task…" at bounding box center [732, 55] width 1436 height 38
click at [418, 57] on button "Tasks" at bounding box center [417, 55] width 23 height 38
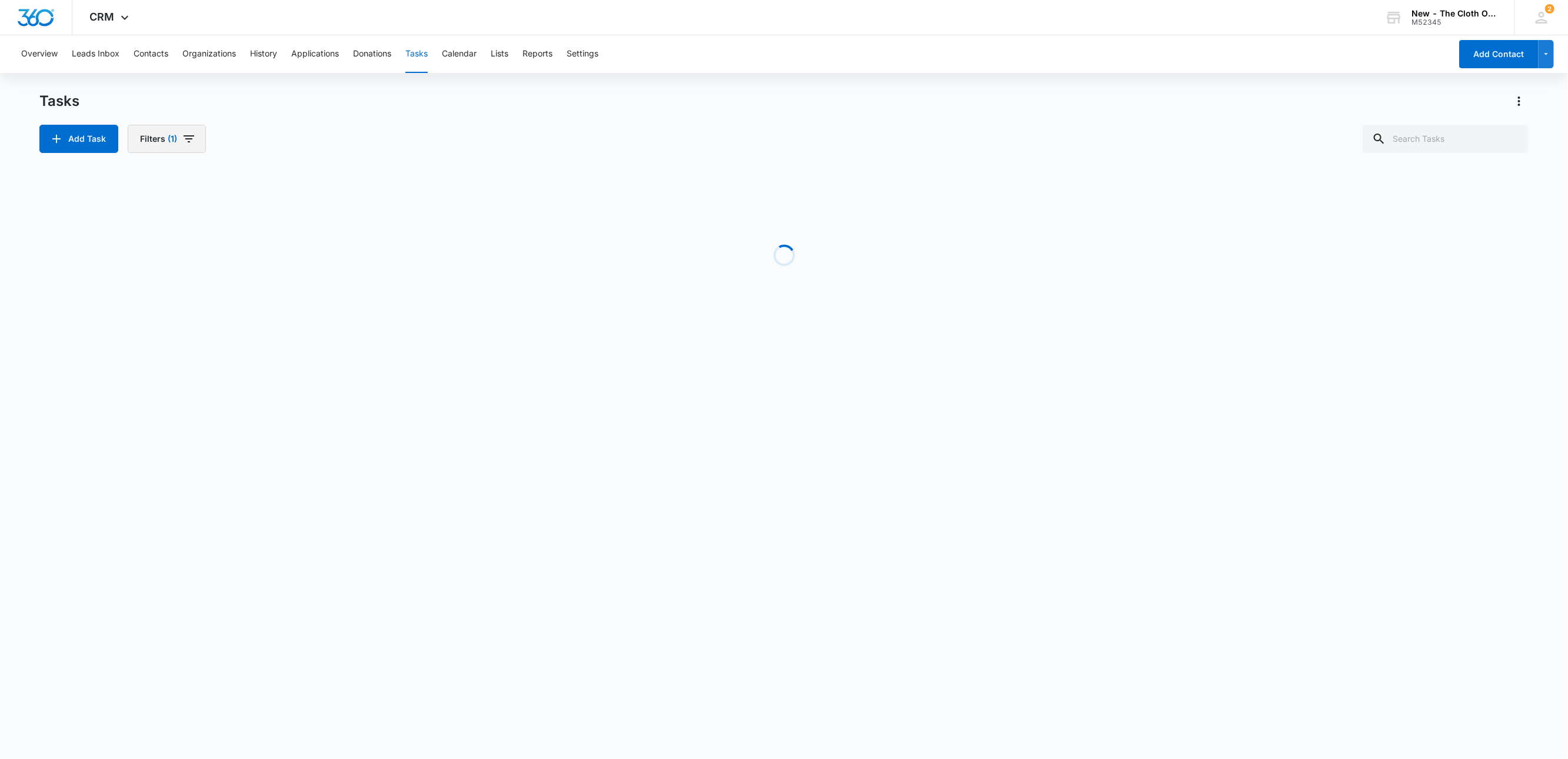
click at [150, 125] on button "Filters (1)" at bounding box center [167, 139] width 78 height 28
click at [200, 248] on button "Clear All" at bounding box center [210, 244] width 136 height 23
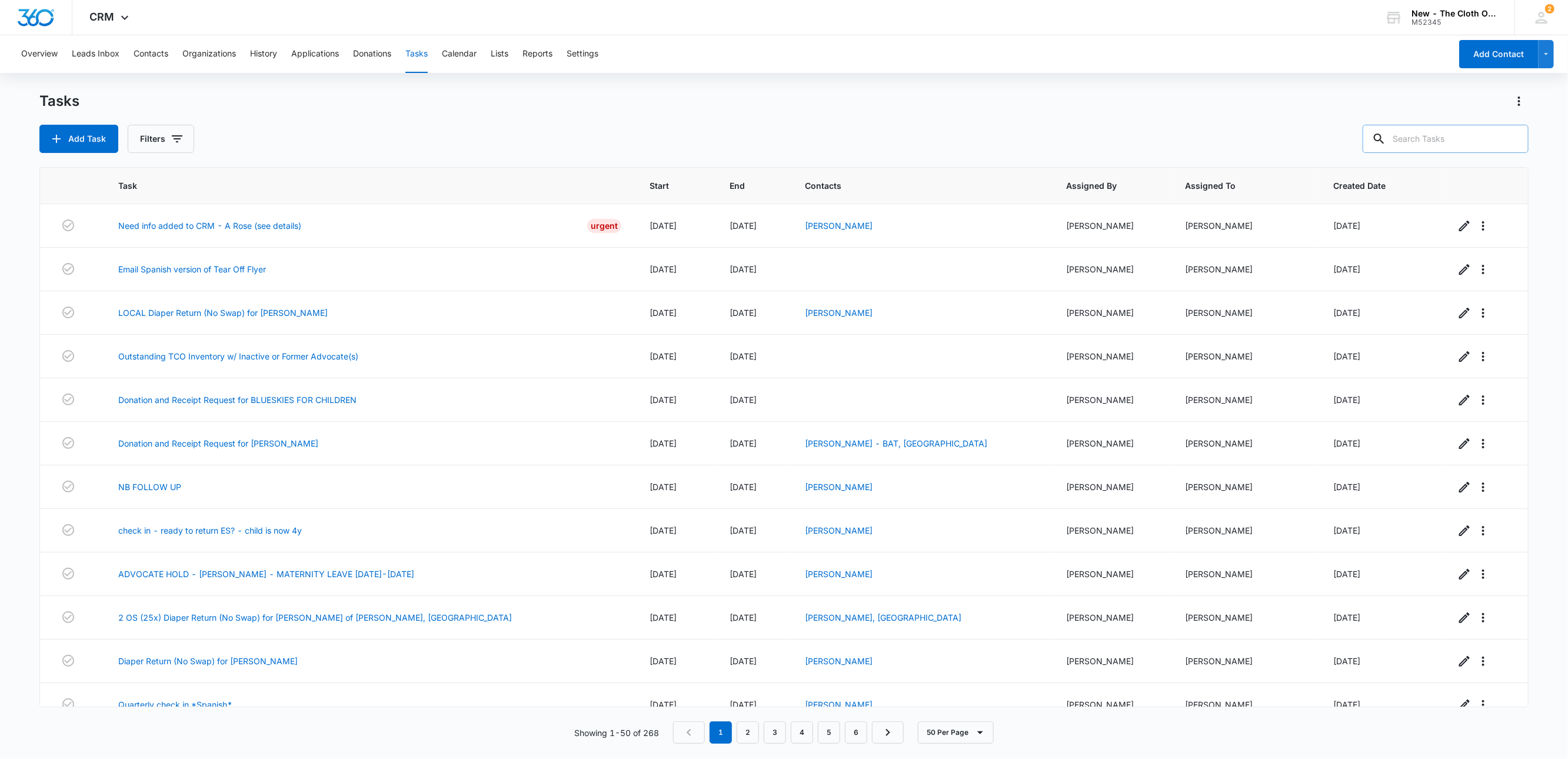
click at [1415, 149] on input "text" at bounding box center [1446, 139] width 166 height 28
paste input "Ottaway"
type input "Ottaway"
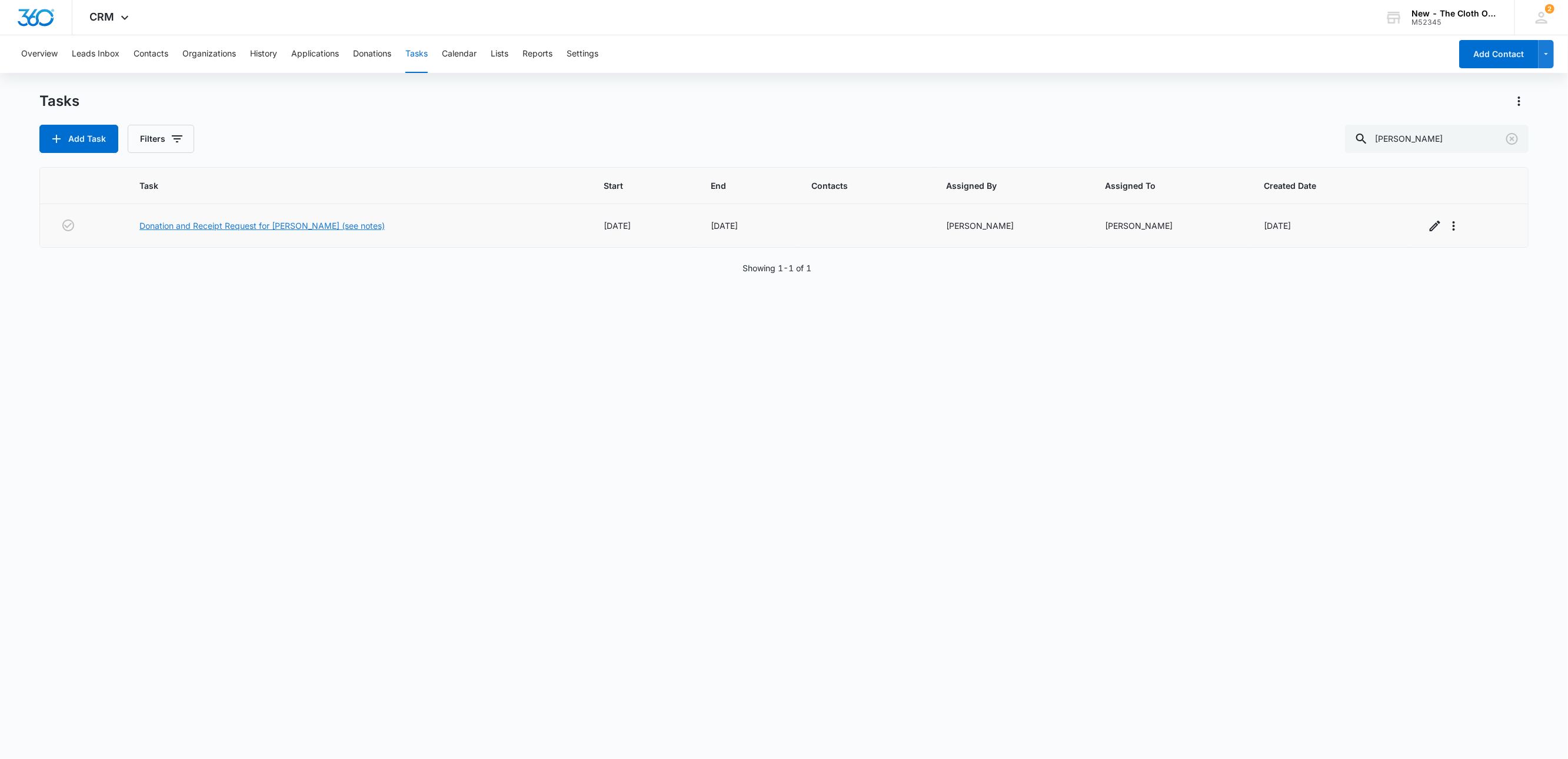
click at [254, 229] on link "Donation and Receipt Request for [PERSON_NAME] (see notes)" at bounding box center [262, 225] width 246 height 12
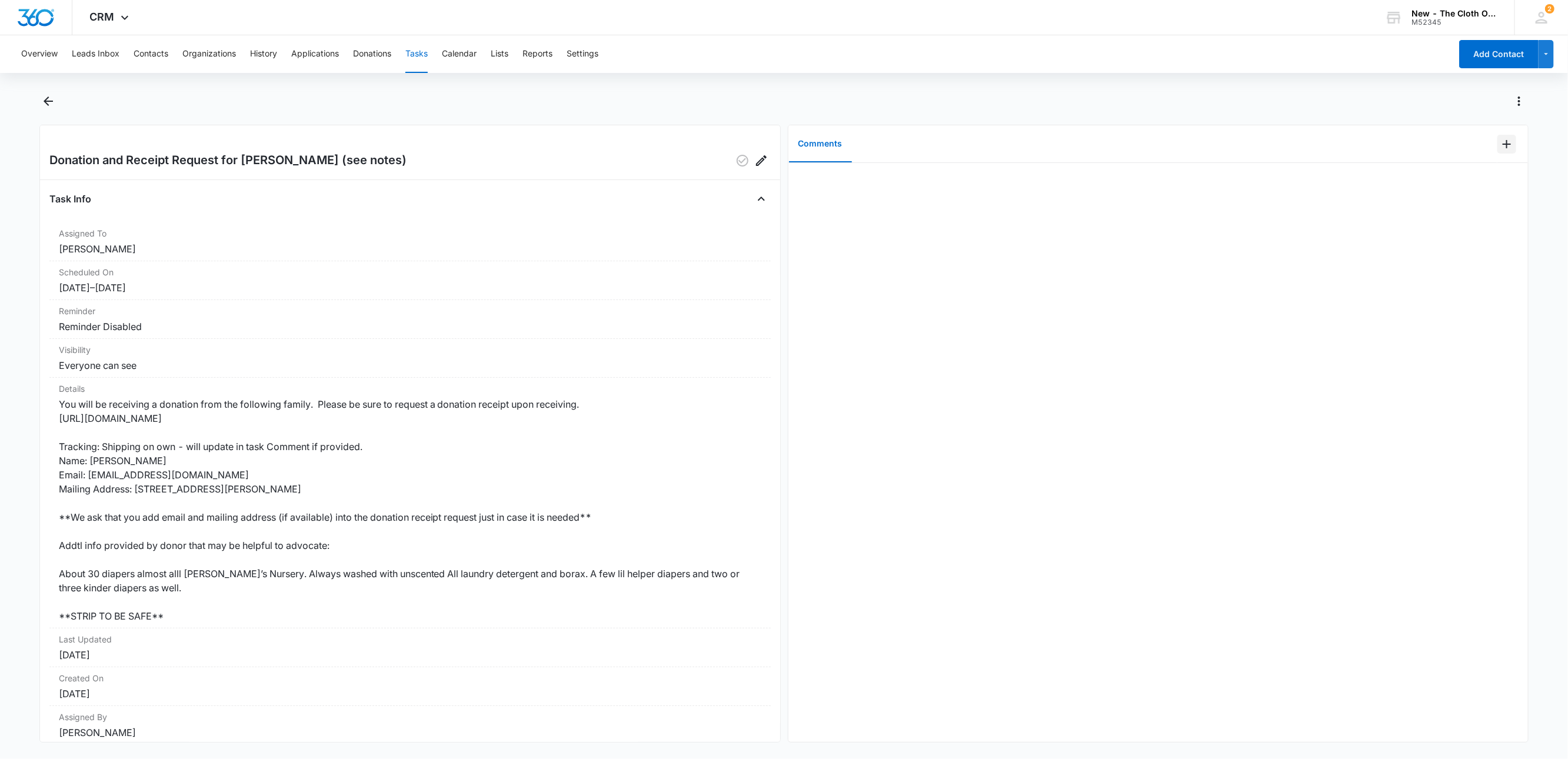
click at [1499, 150] on icon "Add Comment" at bounding box center [1506, 144] width 14 height 14
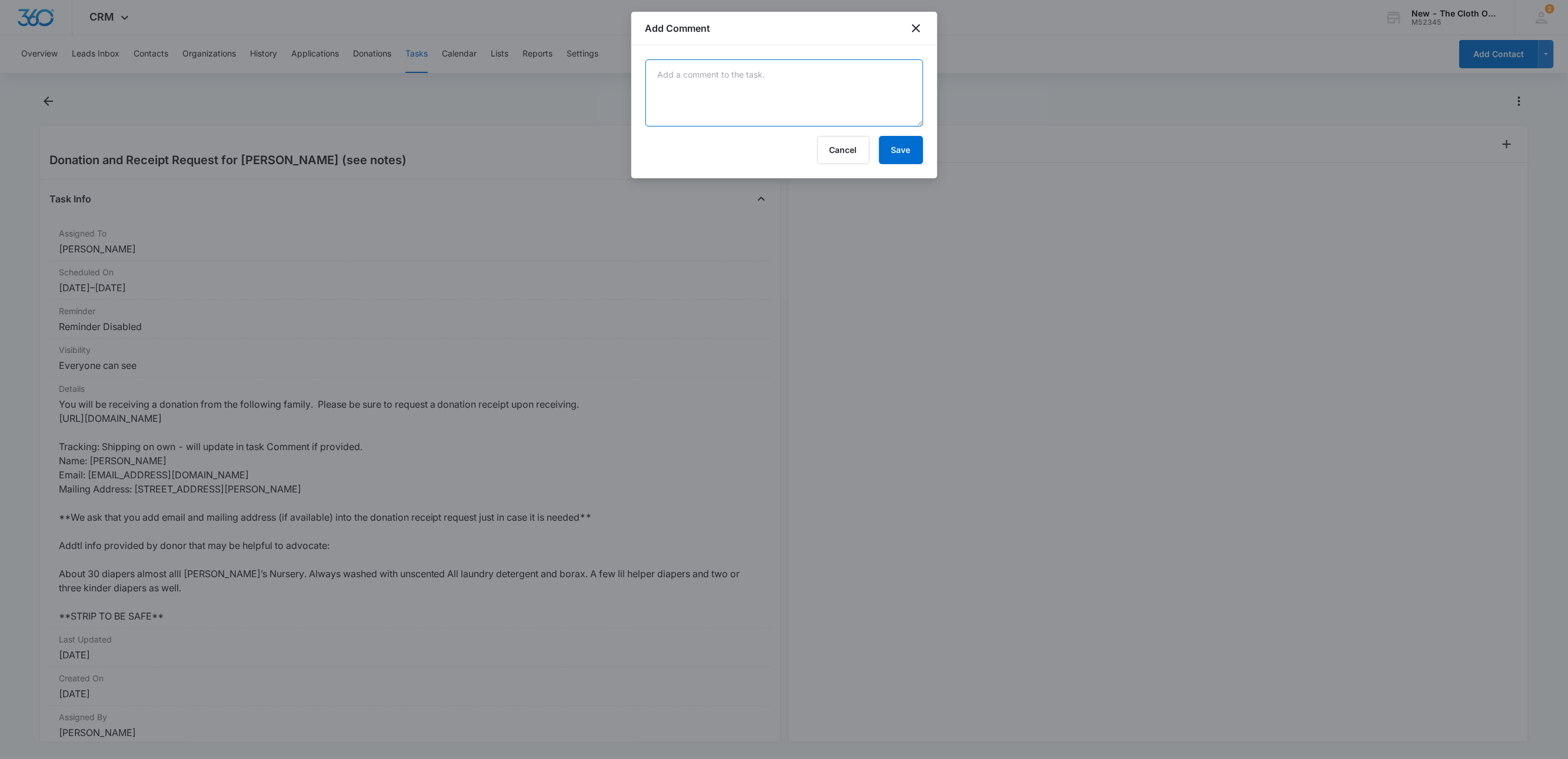
click at [815, 73] on textarea at bounding box center [784, 92] width 278 height 67
paste textarea "1zJ211590318624262"
type textarea "1zJ211590318624262"
click at [909, 144] on button "Save" at bounding box center [901, 150] width 44 height 28
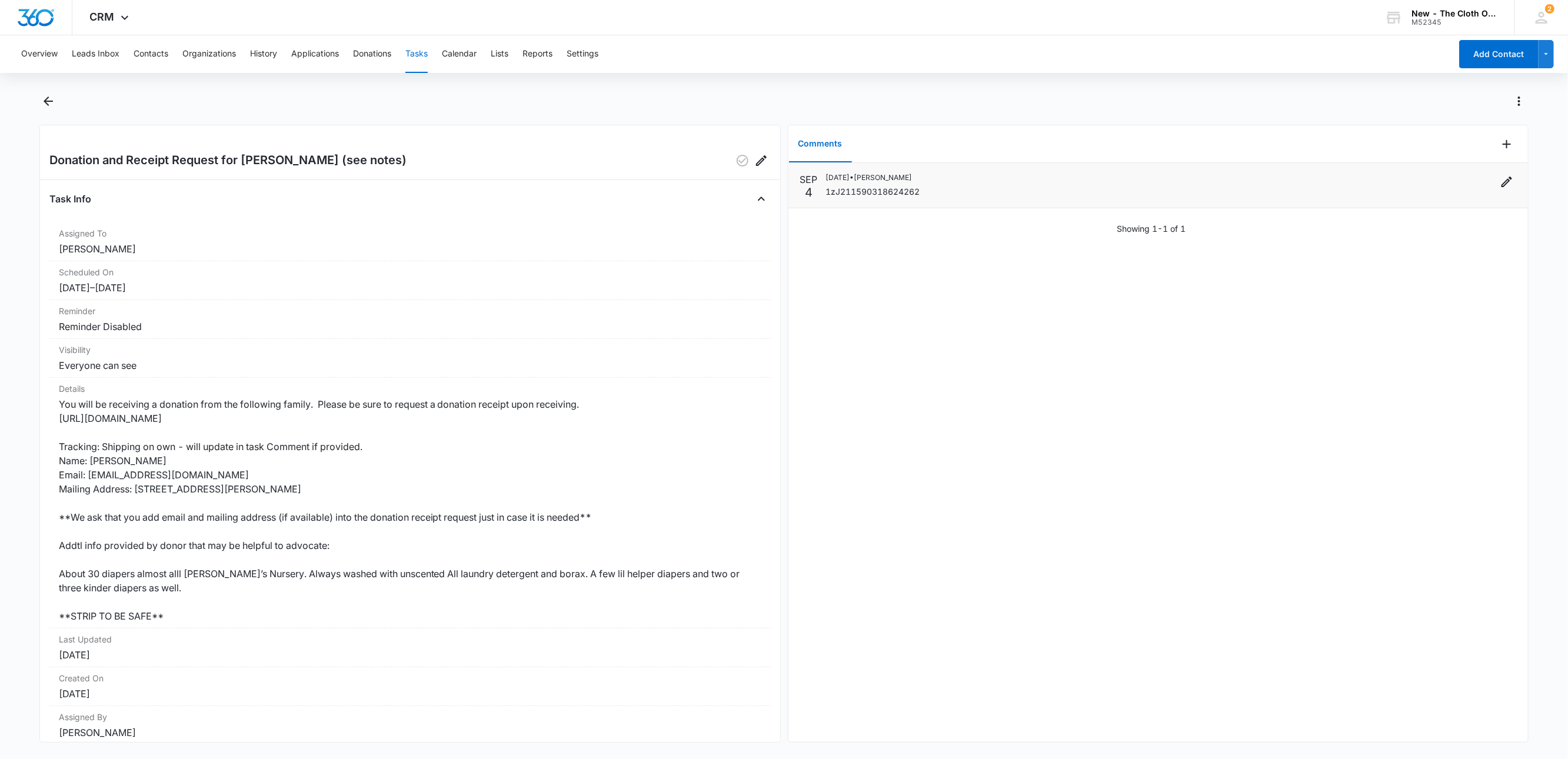
click at [901, 186] on p "1zJ211590318624262" at bounding box center [873, 191] width 94 height 12
copy p "1zJ211590318624262"
click at [164, 58] on button "Contacts" at bounding box center [151, 55] width 35 height 38
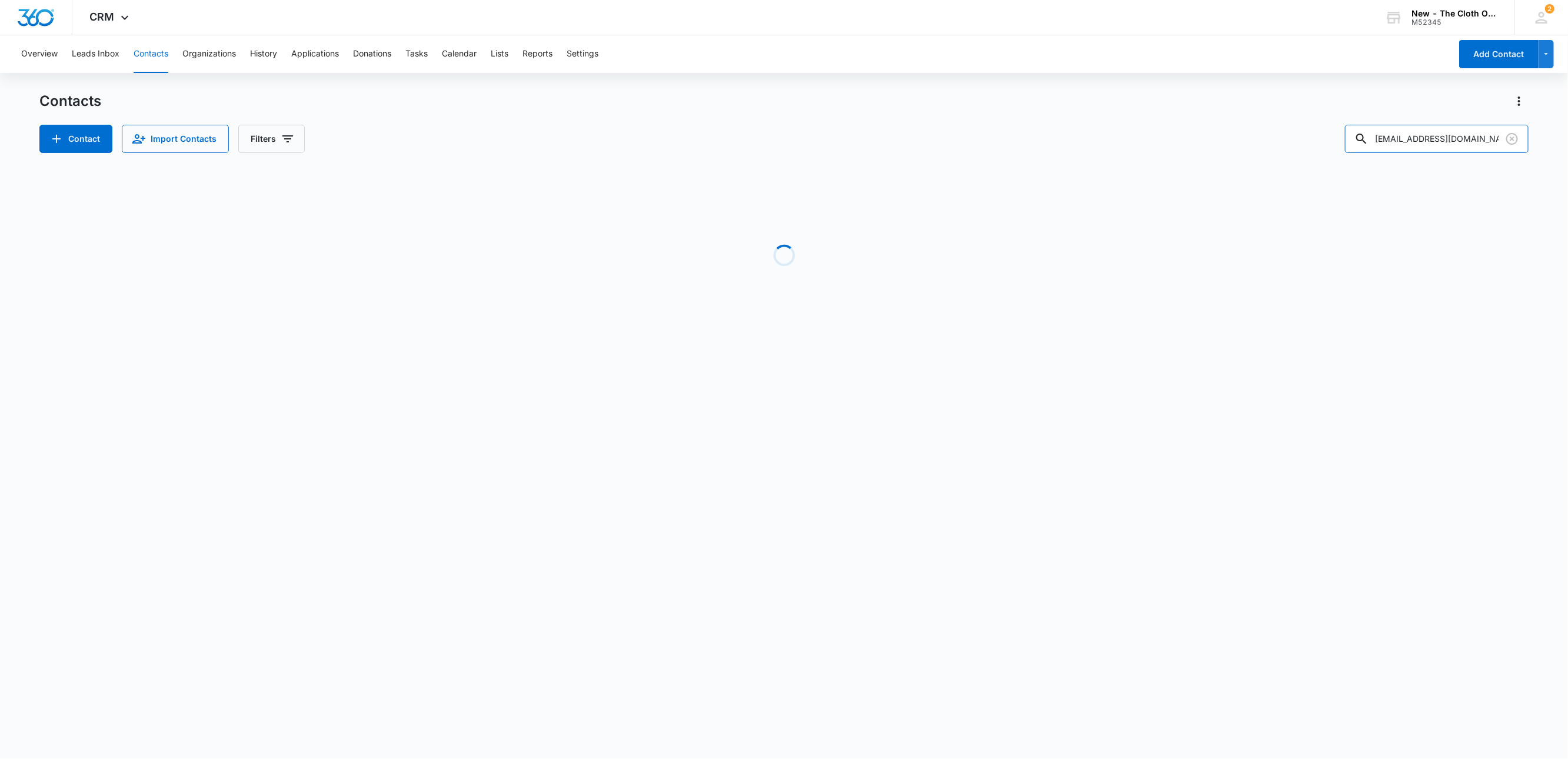
drag, startPoint x: 1274, startPoint y: 139, endPoint x: 1135, endPoint y: 152, distance: 139.6
click at [1141, 149] on div "Contact Import Contacts Filters [EMAIL_ADDRESS][DOMAIN_NAME]" at bounding box center [784, 139] width 1490 height 28
paste input "[PERSON_NAME]"
type input "[PERSON_NAME]"
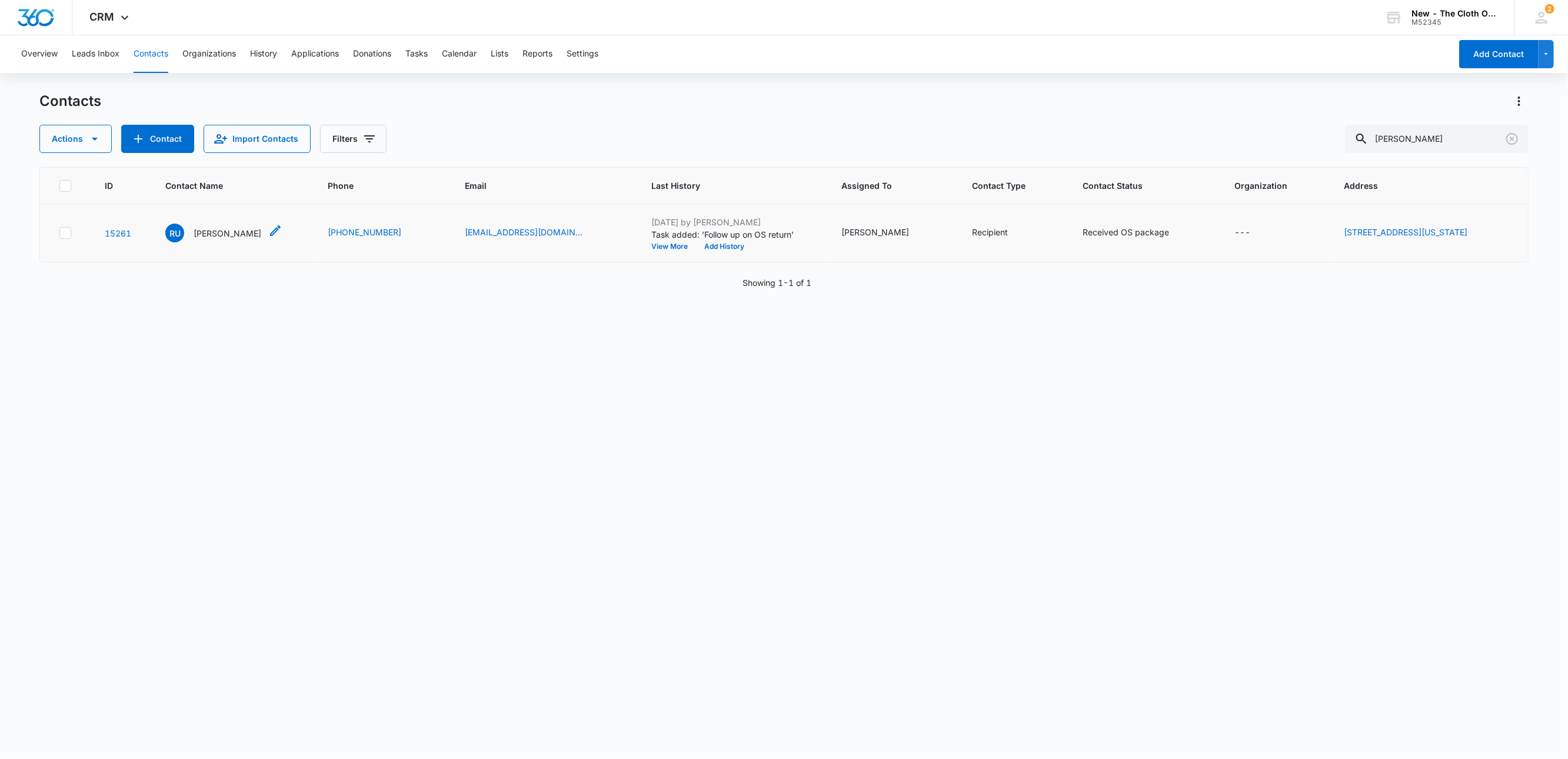
click at [221, 230] on p "[PERSON_NAME]" at bounding box center [228, 233] width 68 height 12
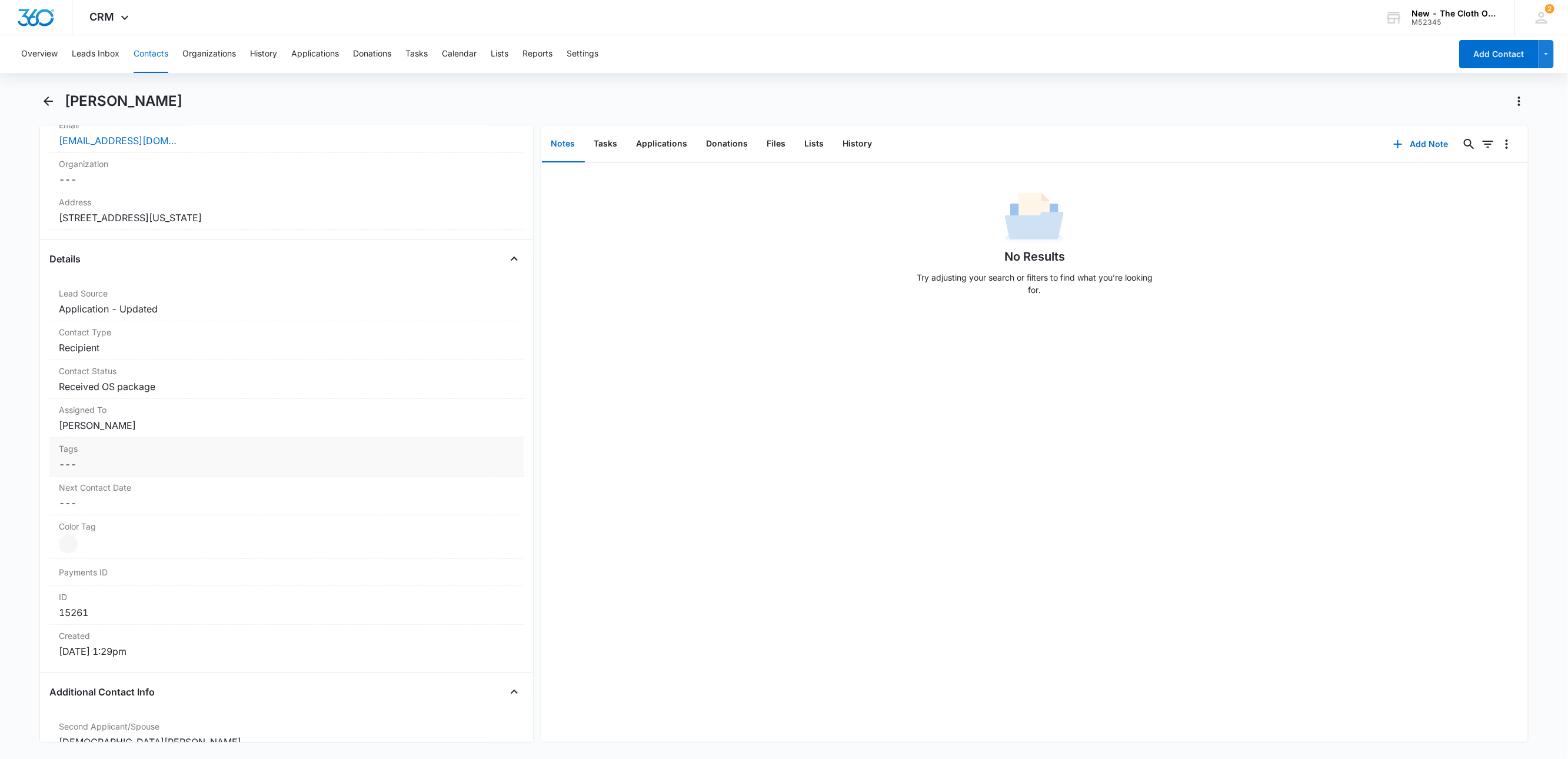
scroll to position [353, 0]
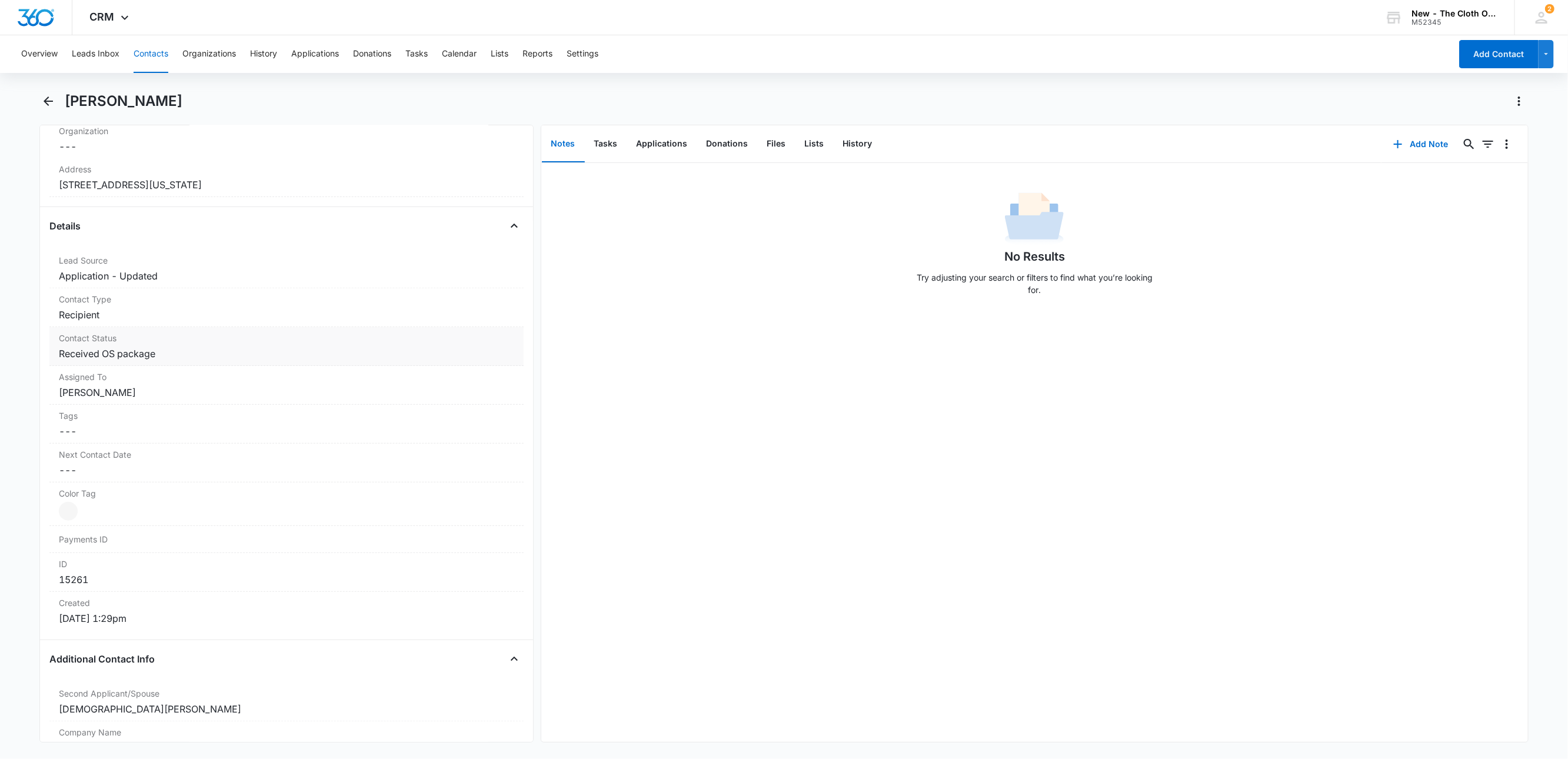
click at [246, 361] on dd "Cancel Save Changes Received OS package" at bounding box center [287, 353] width 456 height 14
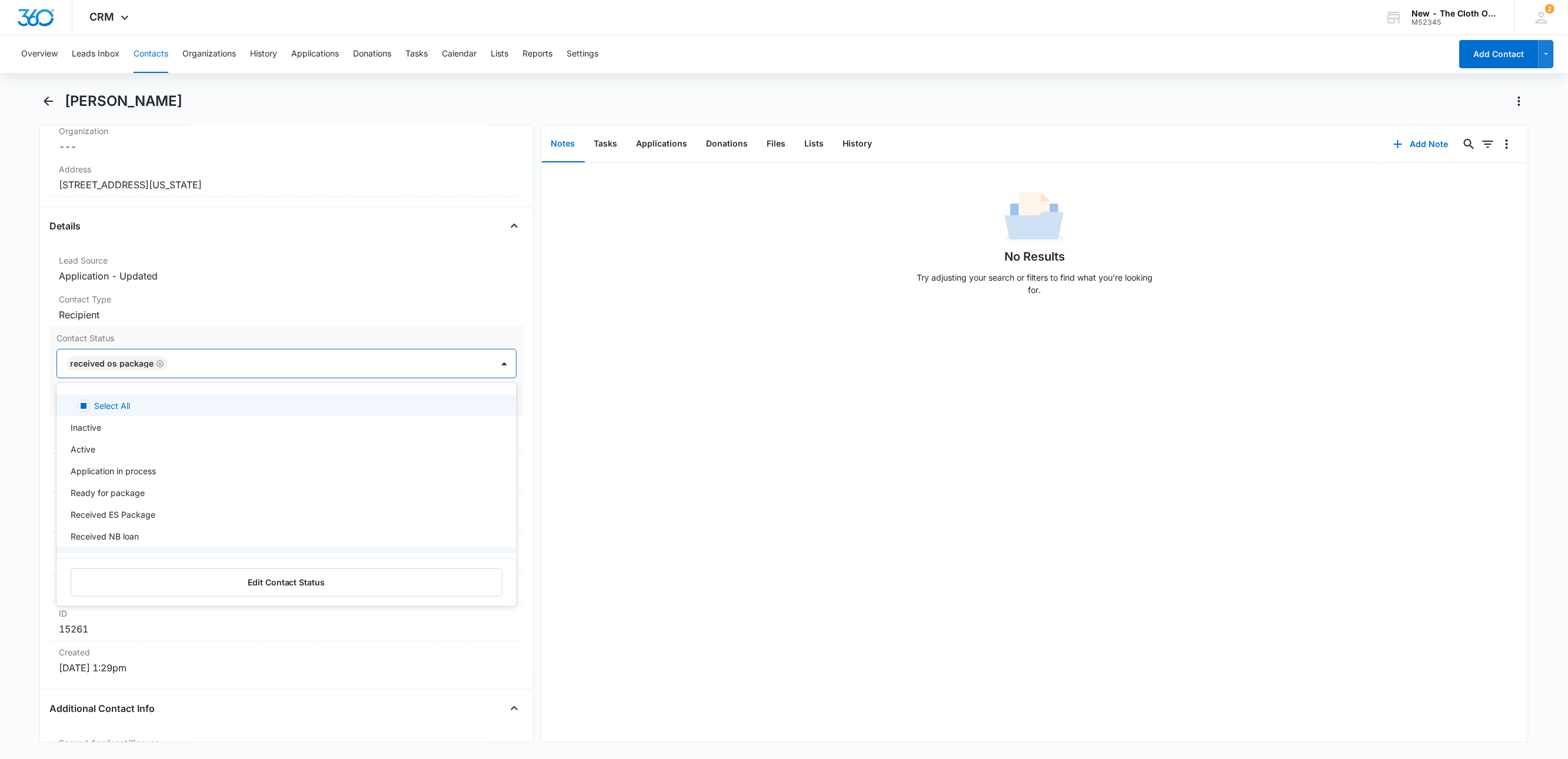
click at [304, 368] on div at bounding box center [324, 364] width 306 height 17
type input "ret"
click at [173, 410] on div "Ready to return (no swap)" at bounding box center [285, 405] width 429 height 12
click at [341, 367] on div at bounding box center [386, 364] width 182 height 17
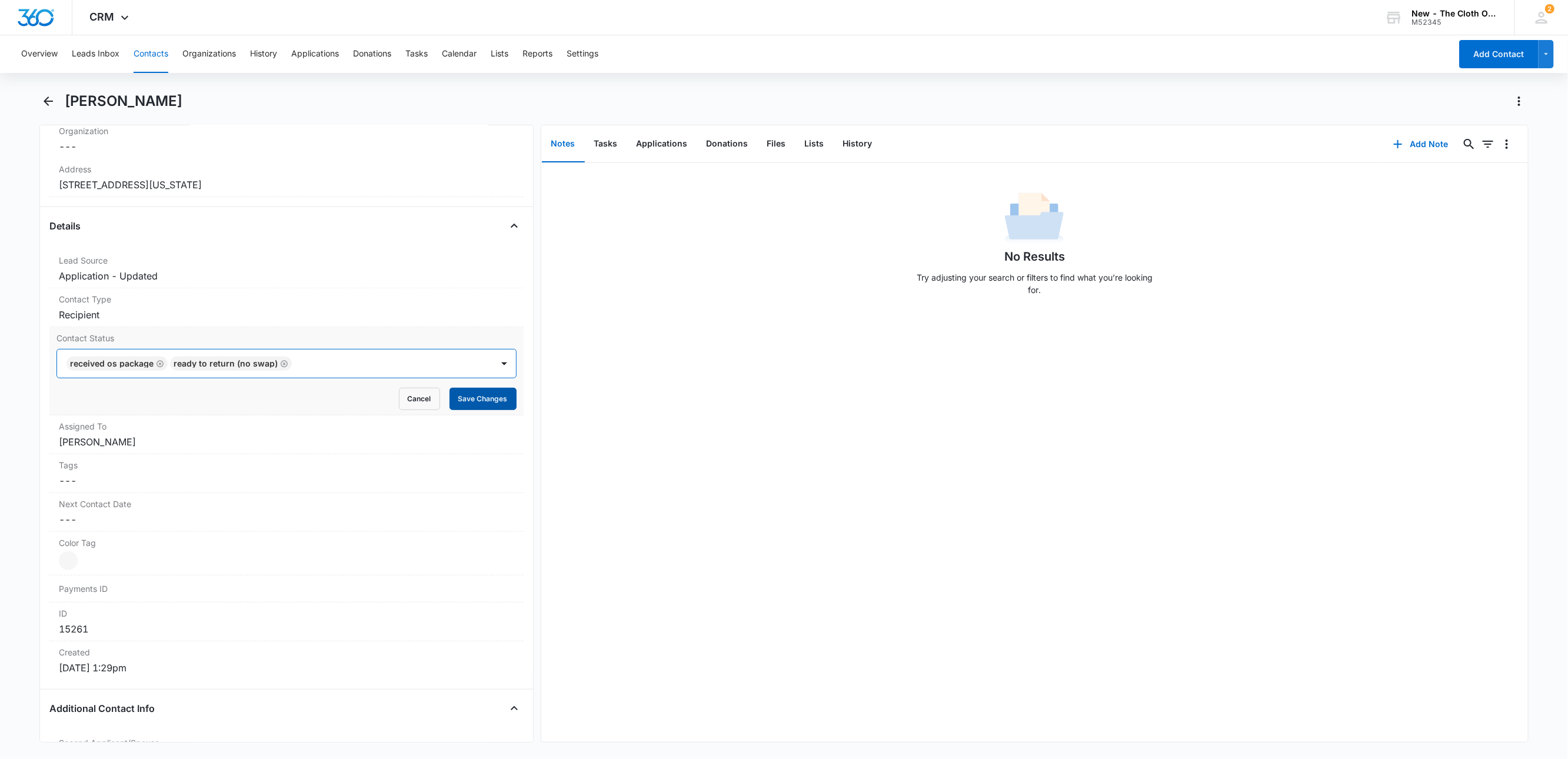
click at [469, 401] on button "Save Changes" at bounding box center [483, 399] width 67 height 23
